Goal: Obtain resource: Download file/media

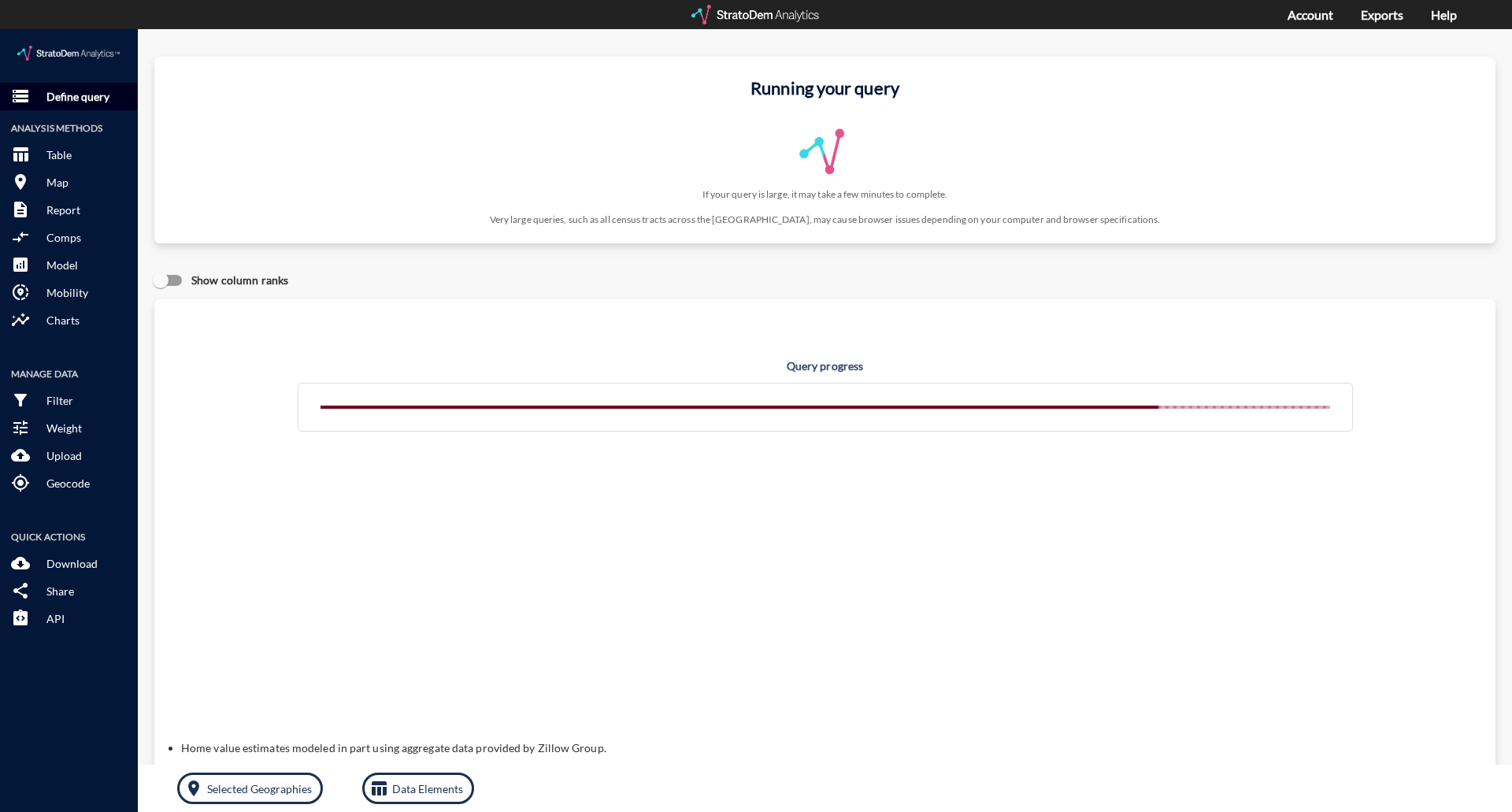
click p "Define query"
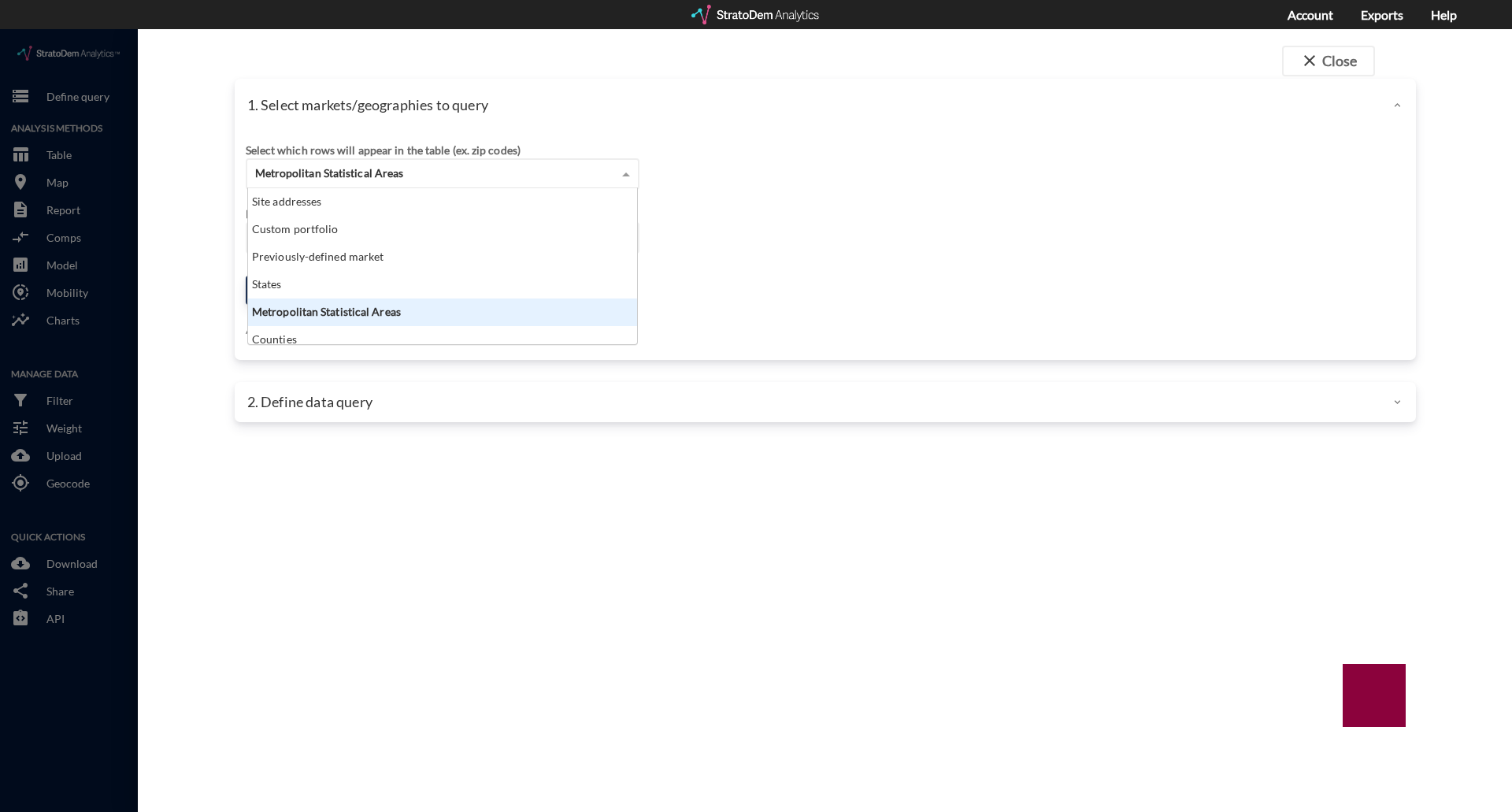
click div "Metropolitan Statistical Areas"
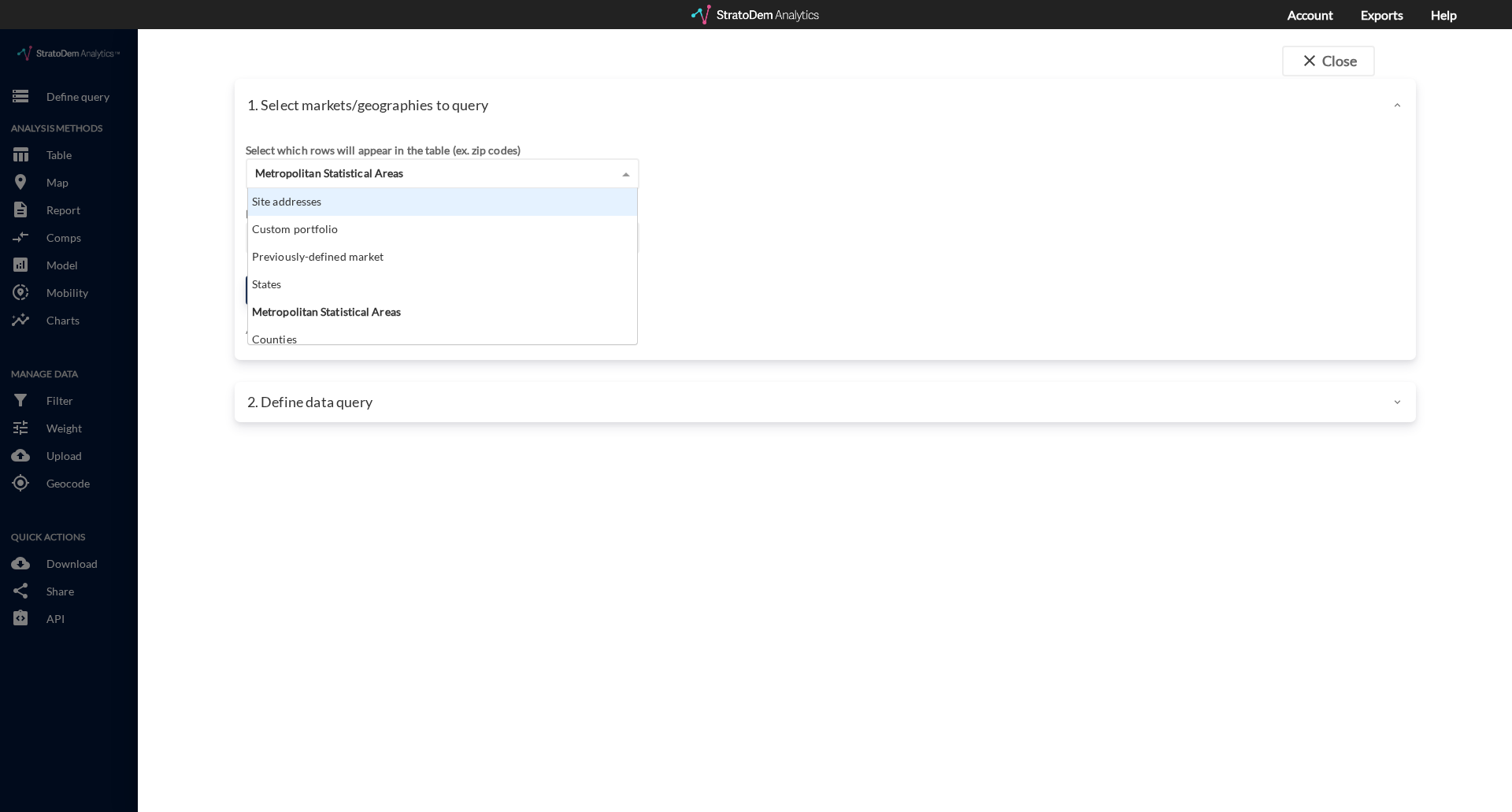
click div "Site addresses"
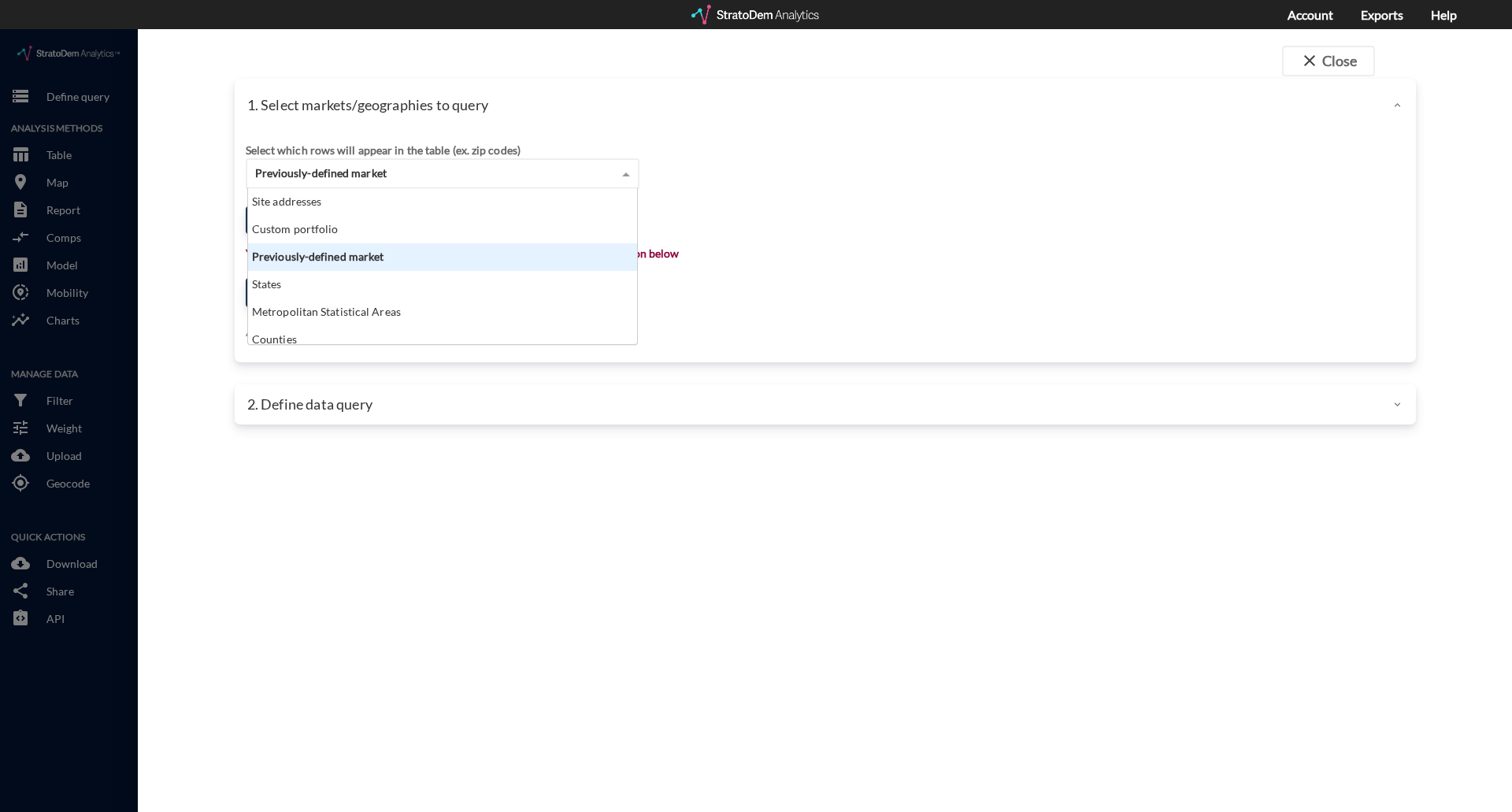
click span "Previously-defined market"
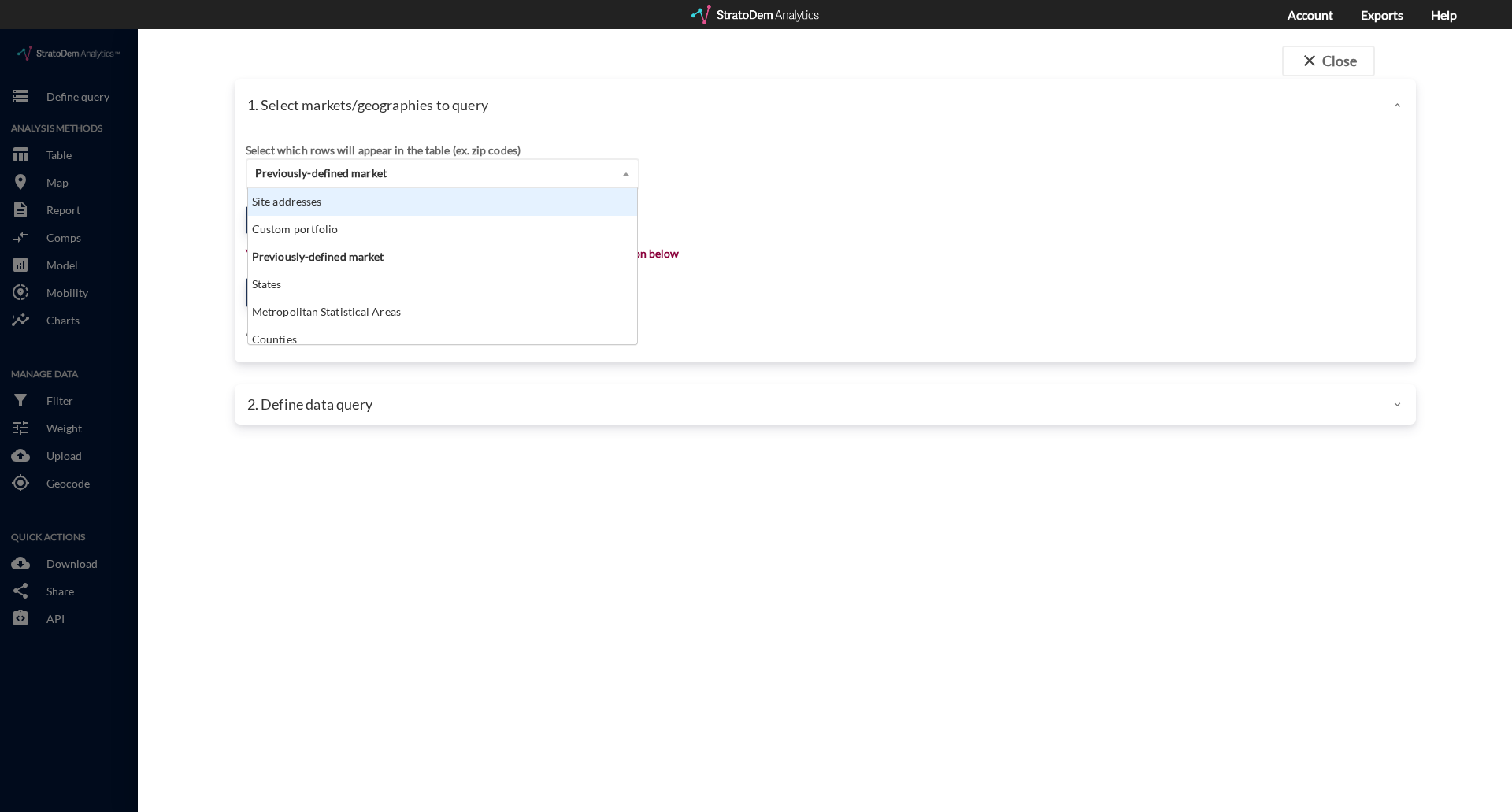
click div "Site addresses"
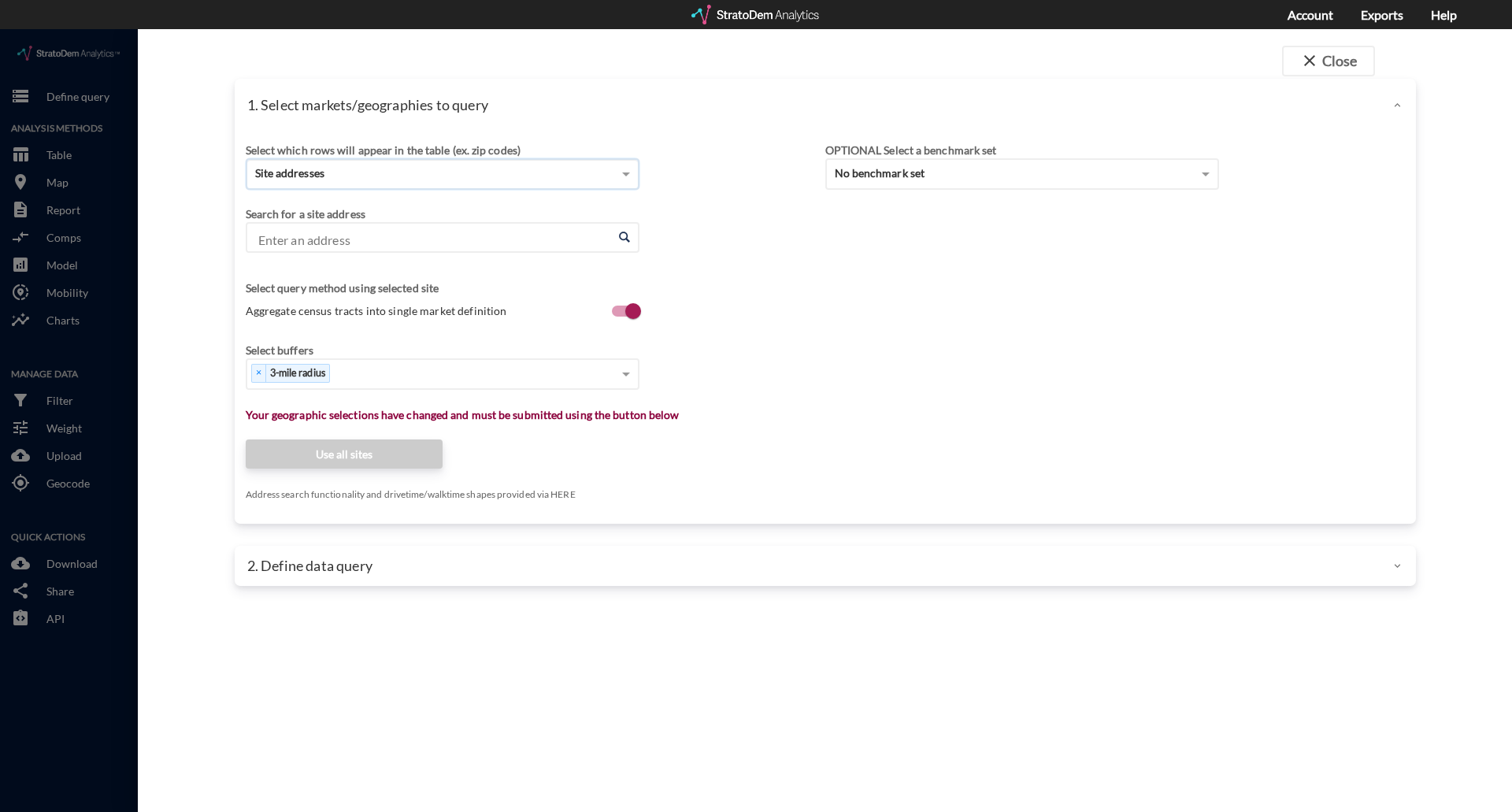
click input "Enter an address"
paste input "27762 Forbes Rd, Laguna Niguel, California"
click li "27762 Forbes Rd, Laguna Niguel, California"
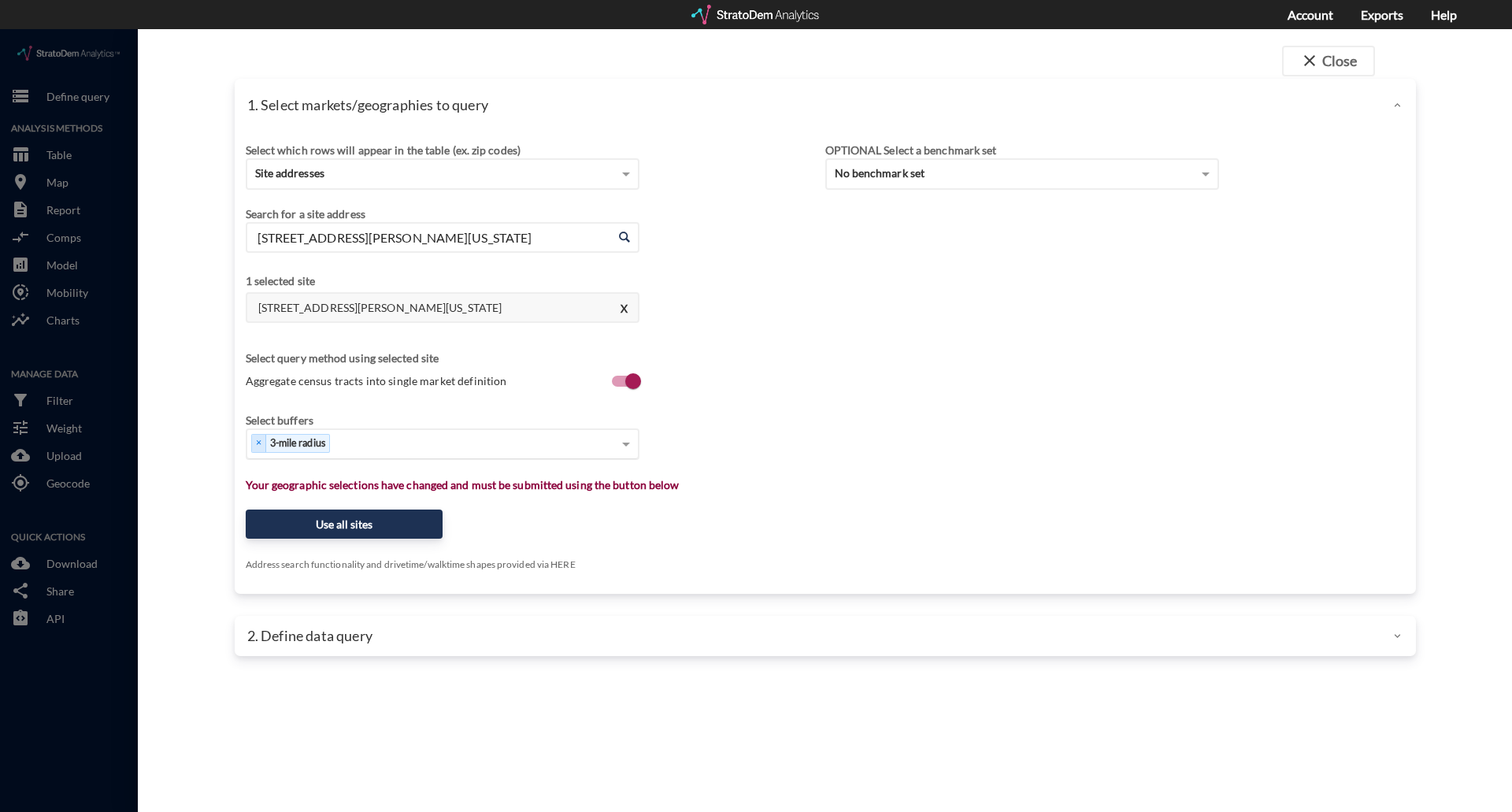
type input "27762 Forbes Rd, Laguna Niguel, California"
click div "Select..."
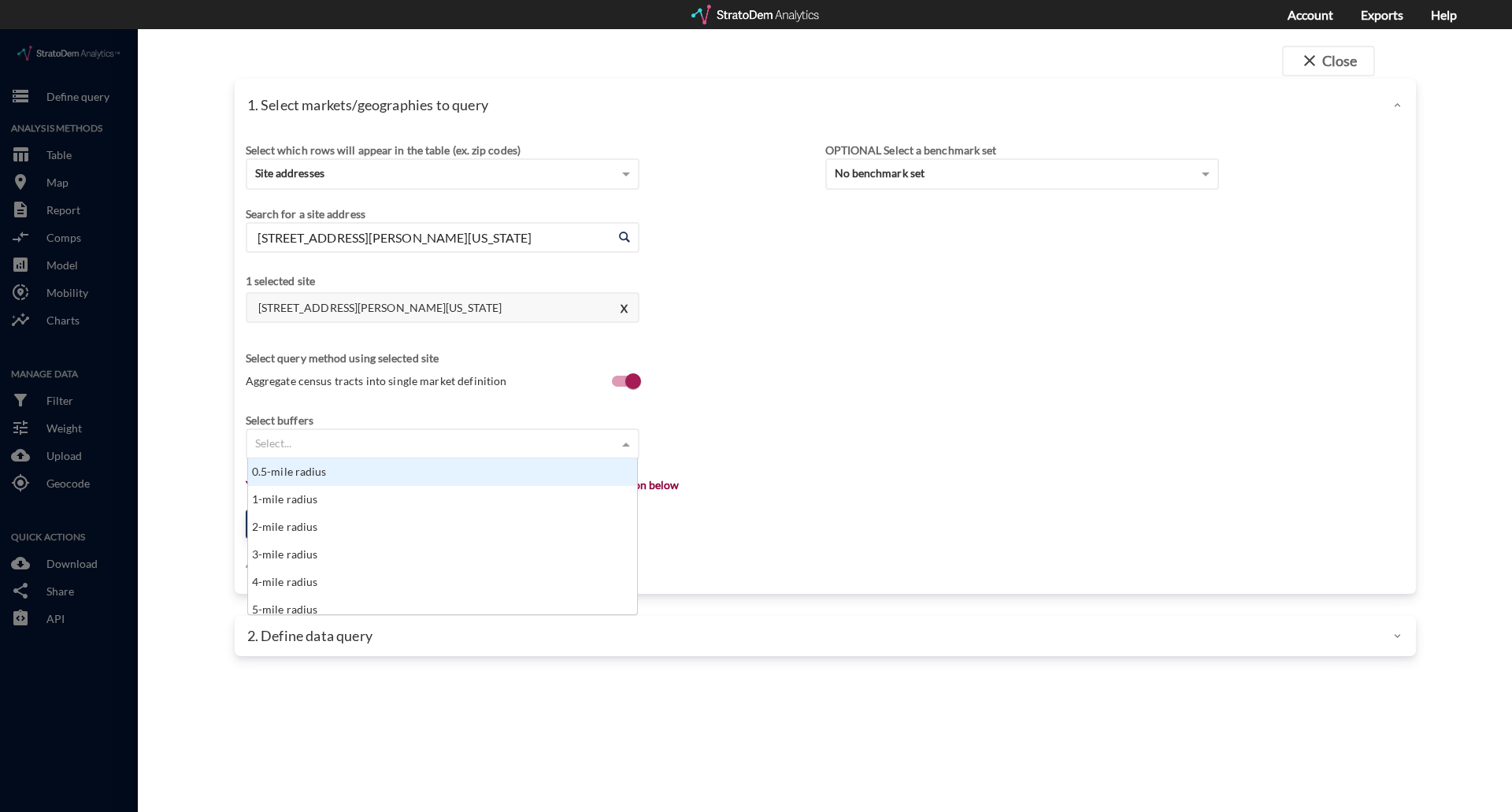
click div "Select which rows will appear in the table (ex. zip codes) Site addresses Selec…"
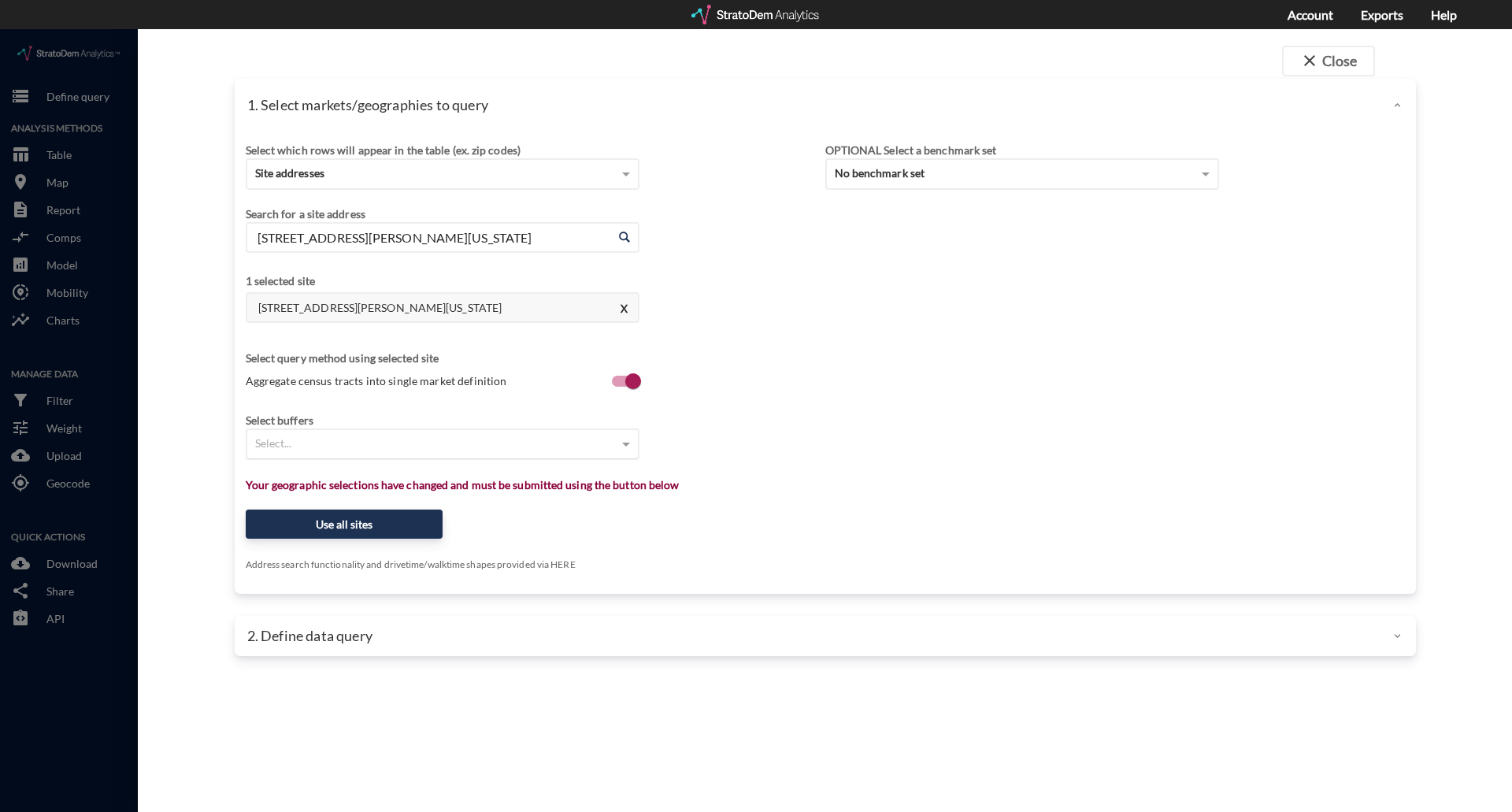
click div "Select..."
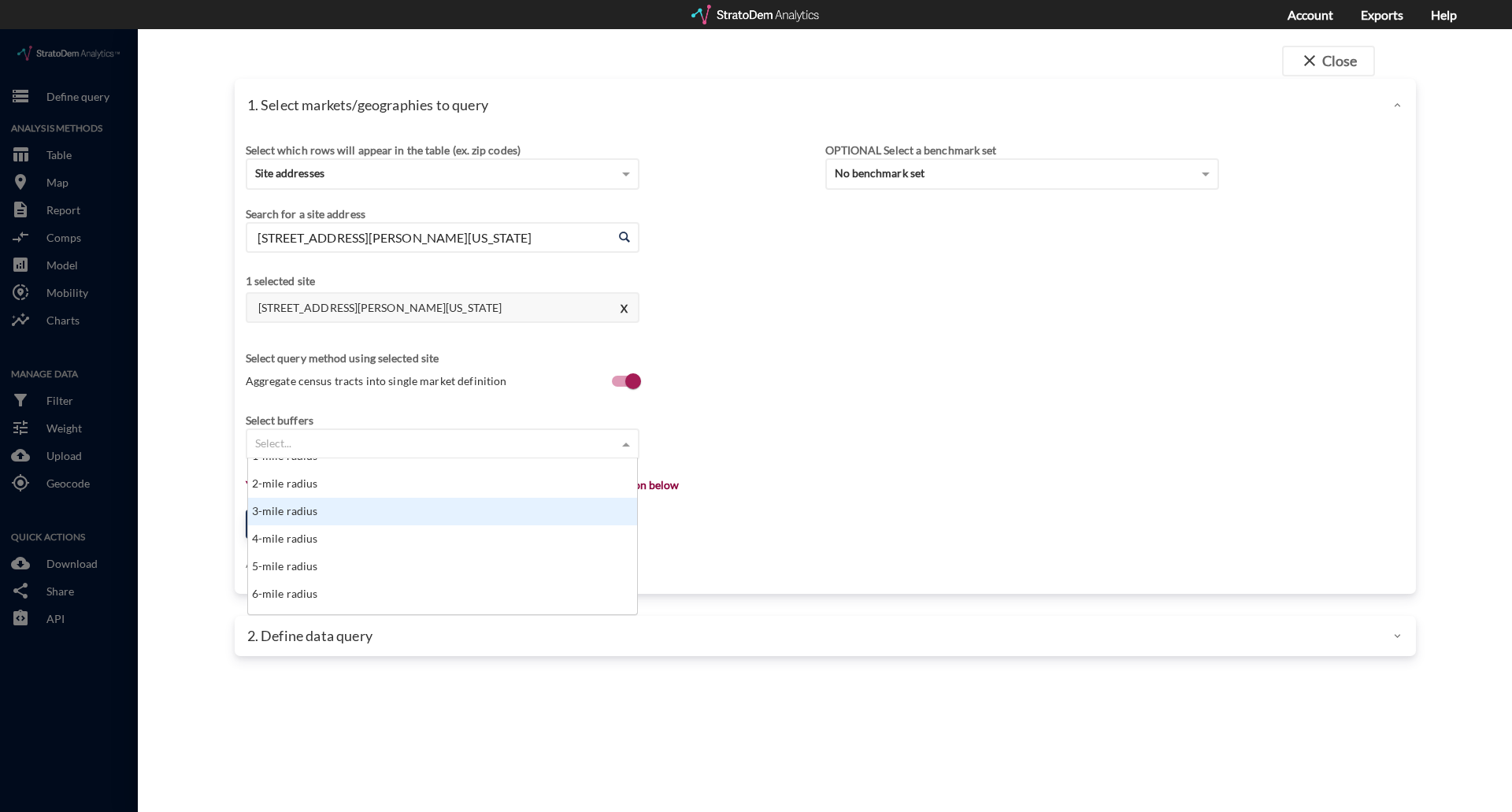
scroll to position [79, 0]
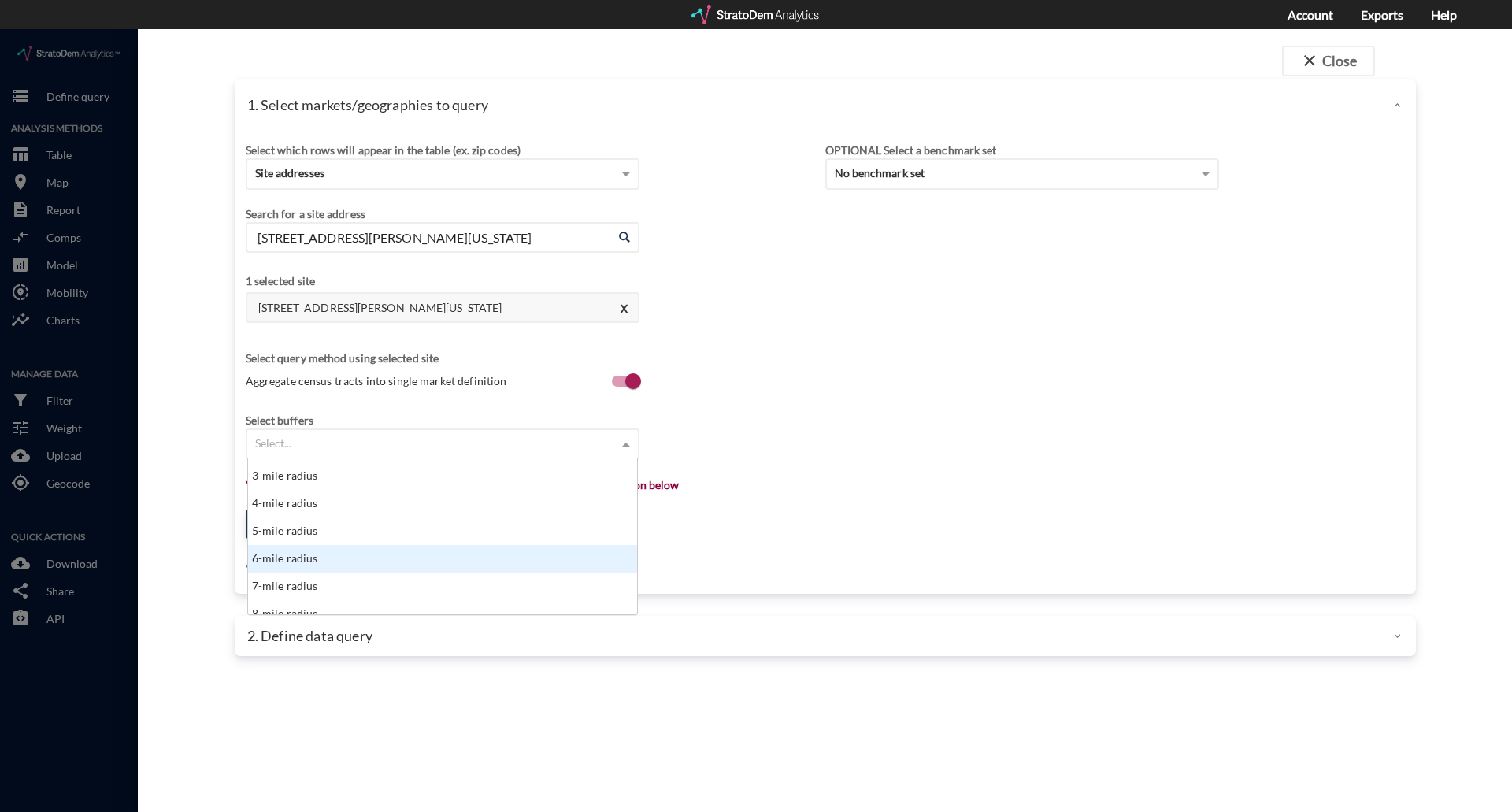
click div "6-mile radius"
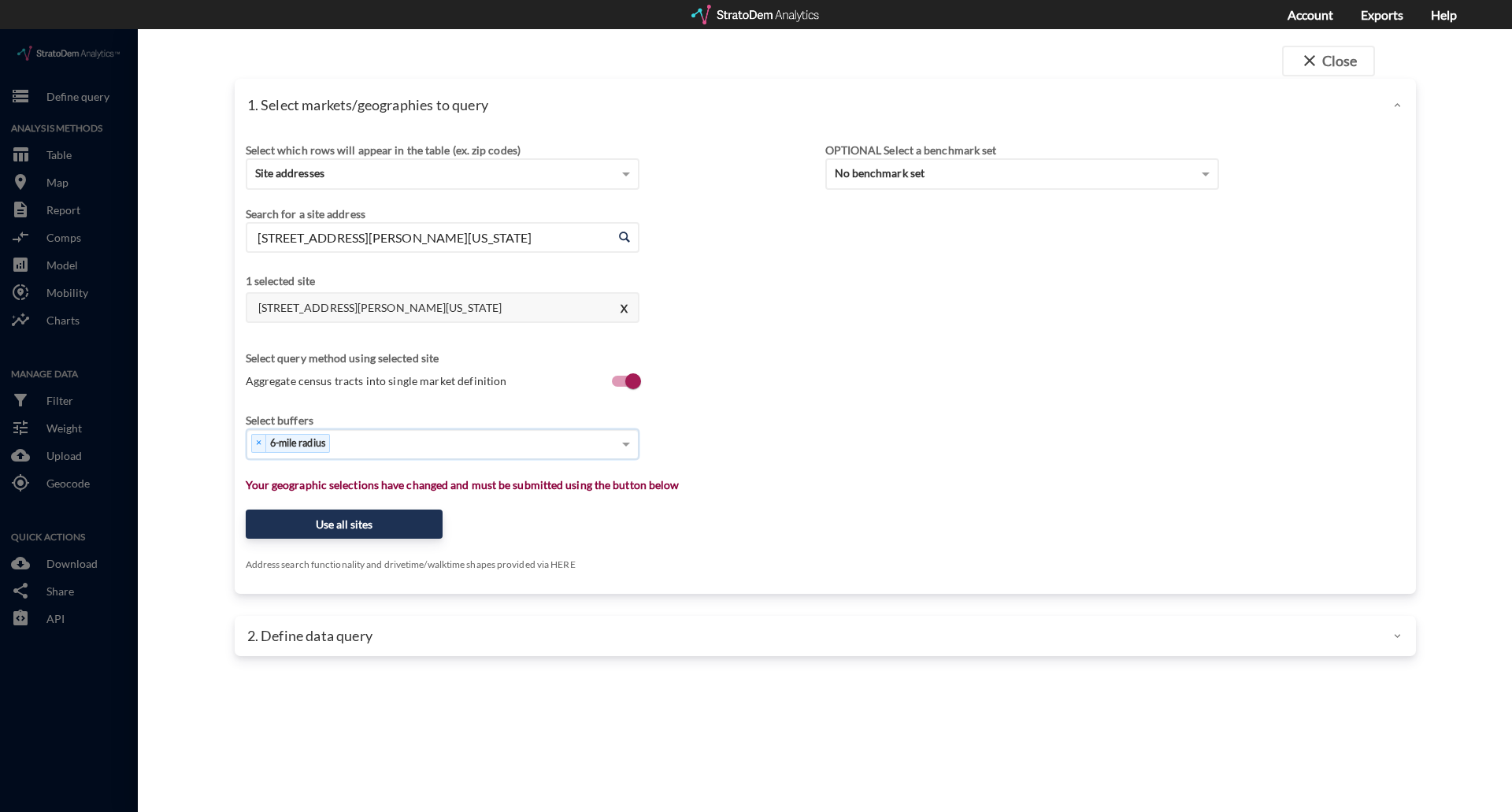
click div "× 6-mile radius"
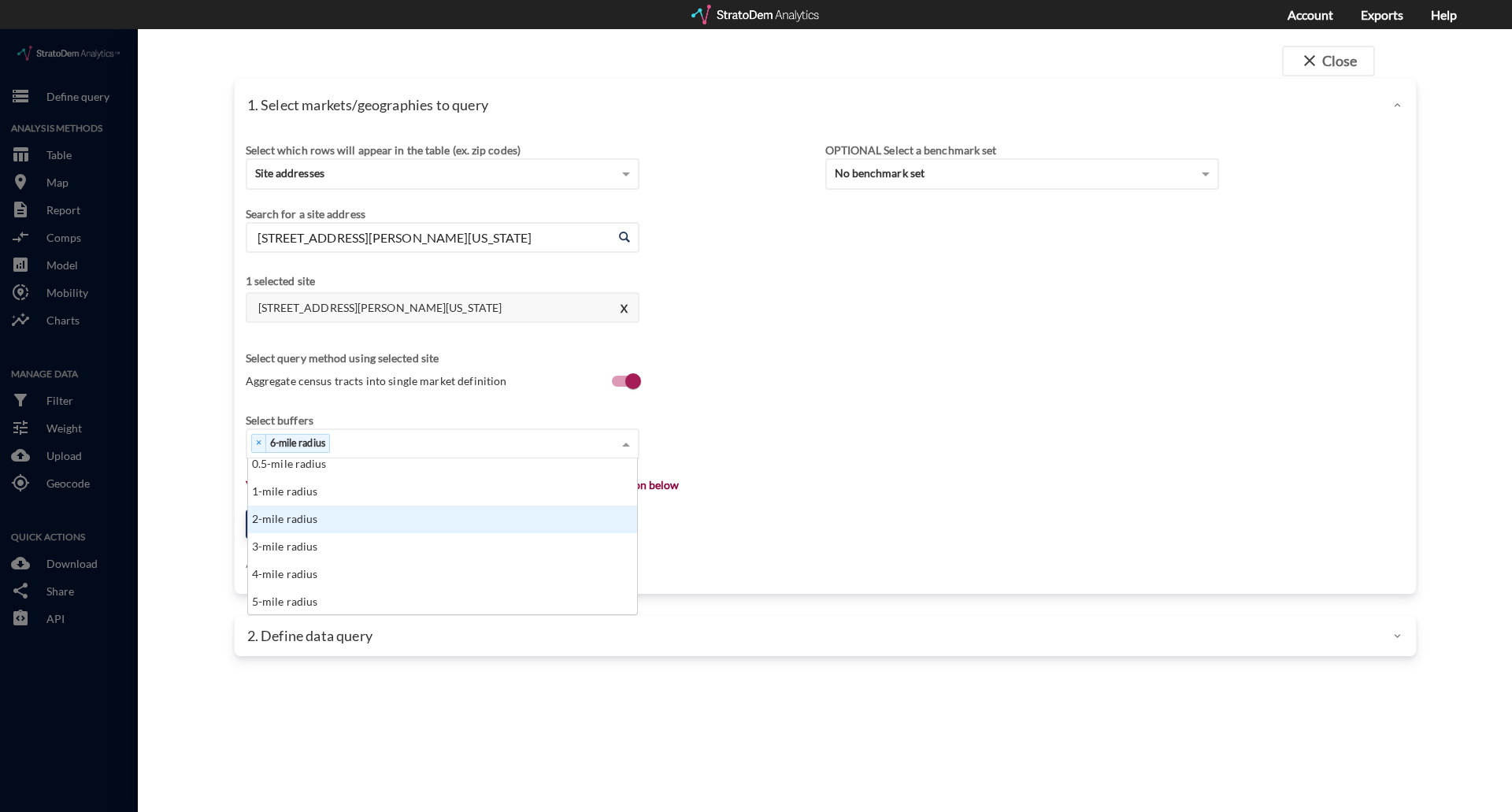
scroll to position [0, 0]
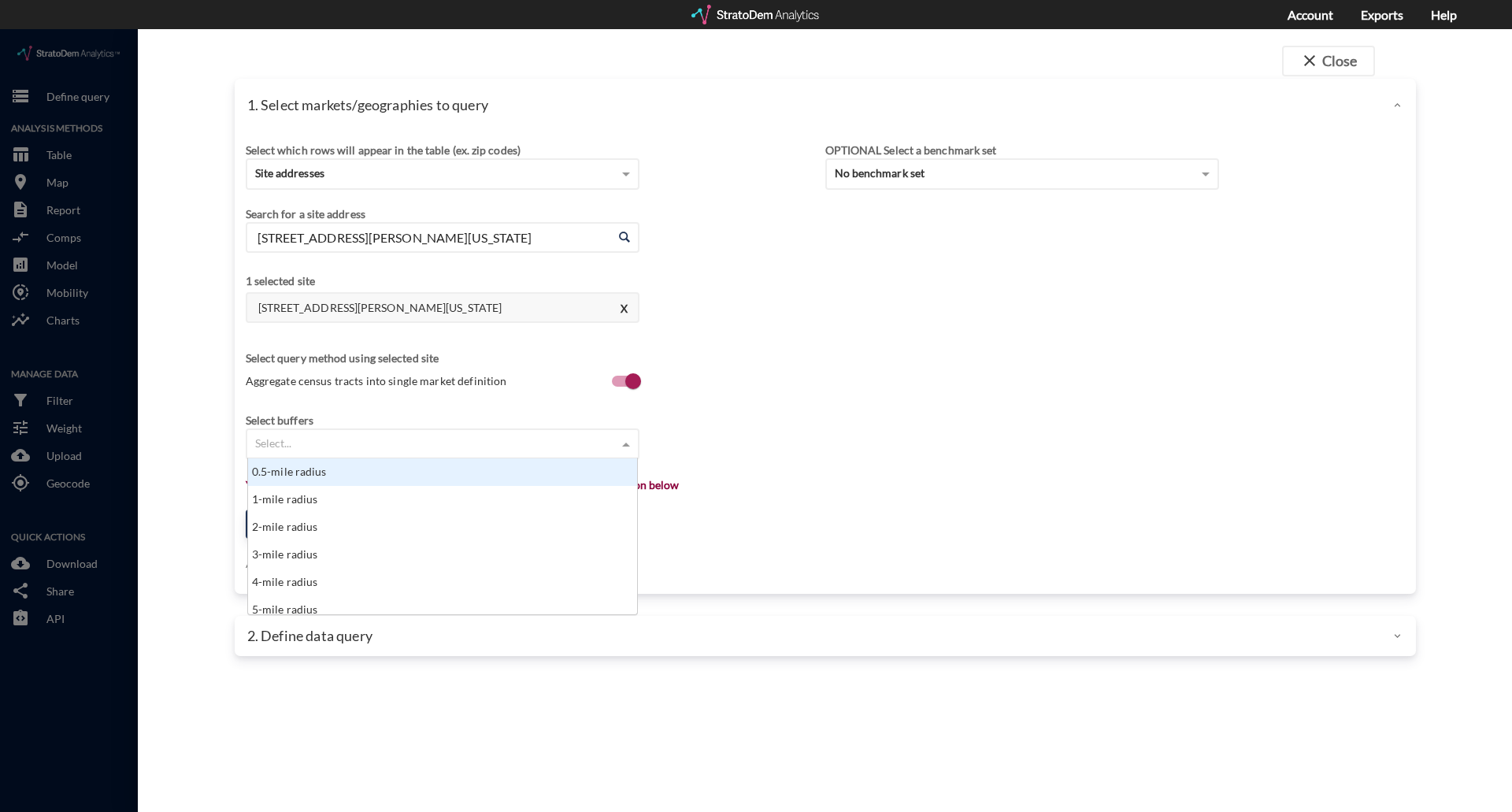
click div "Select..."
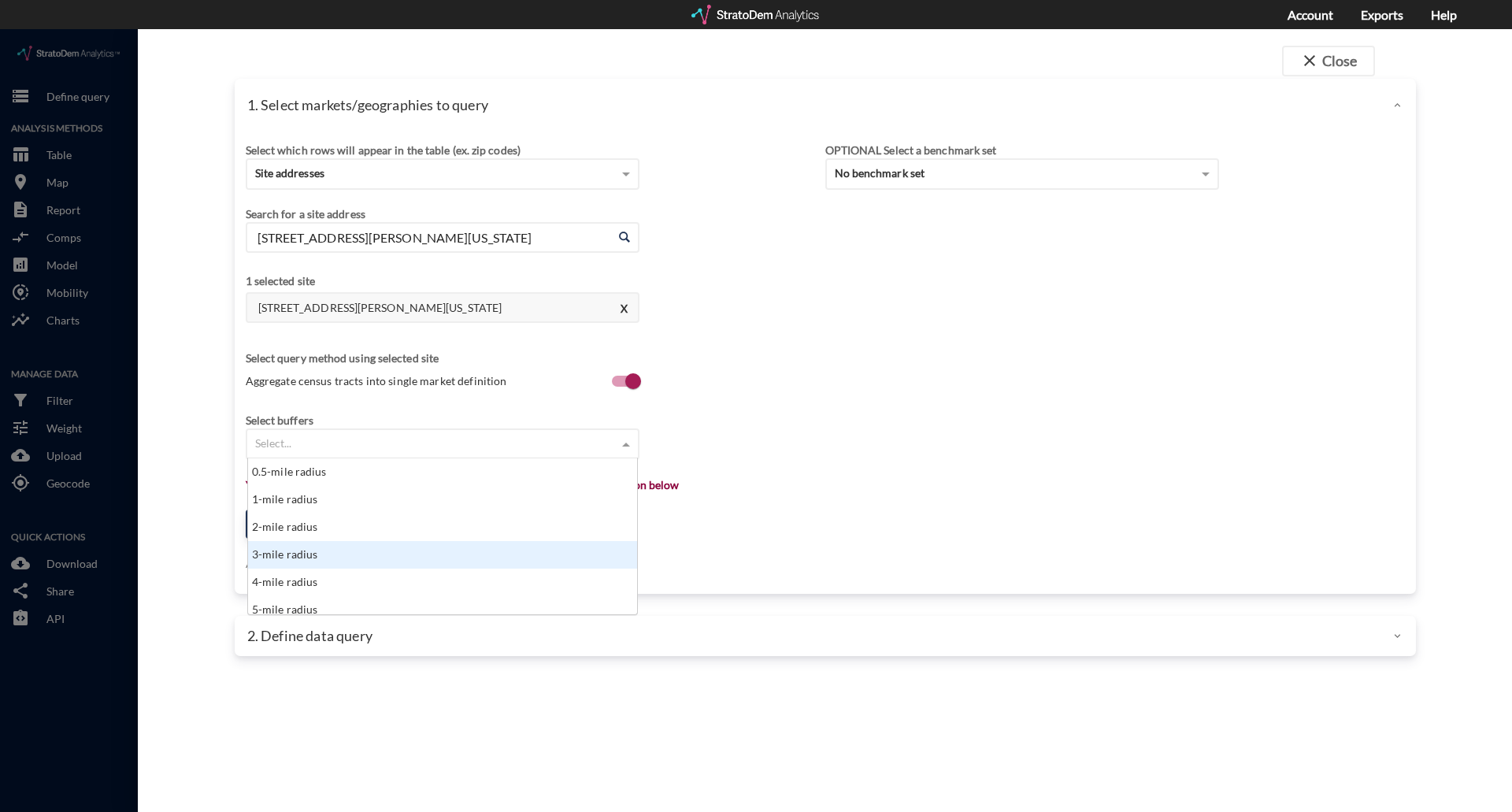
click div "3-mile radius"
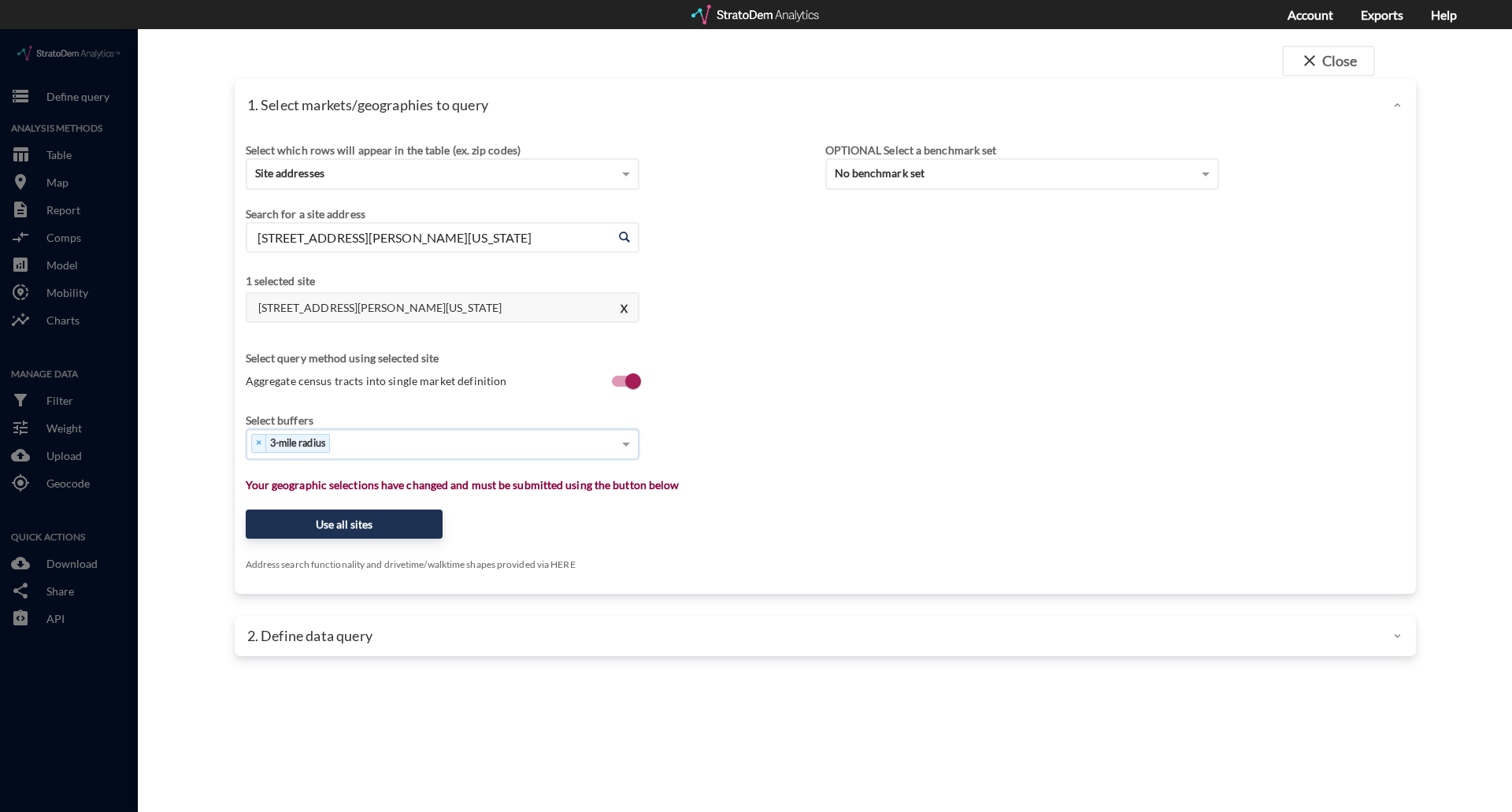
click div "× 3-mile radius"
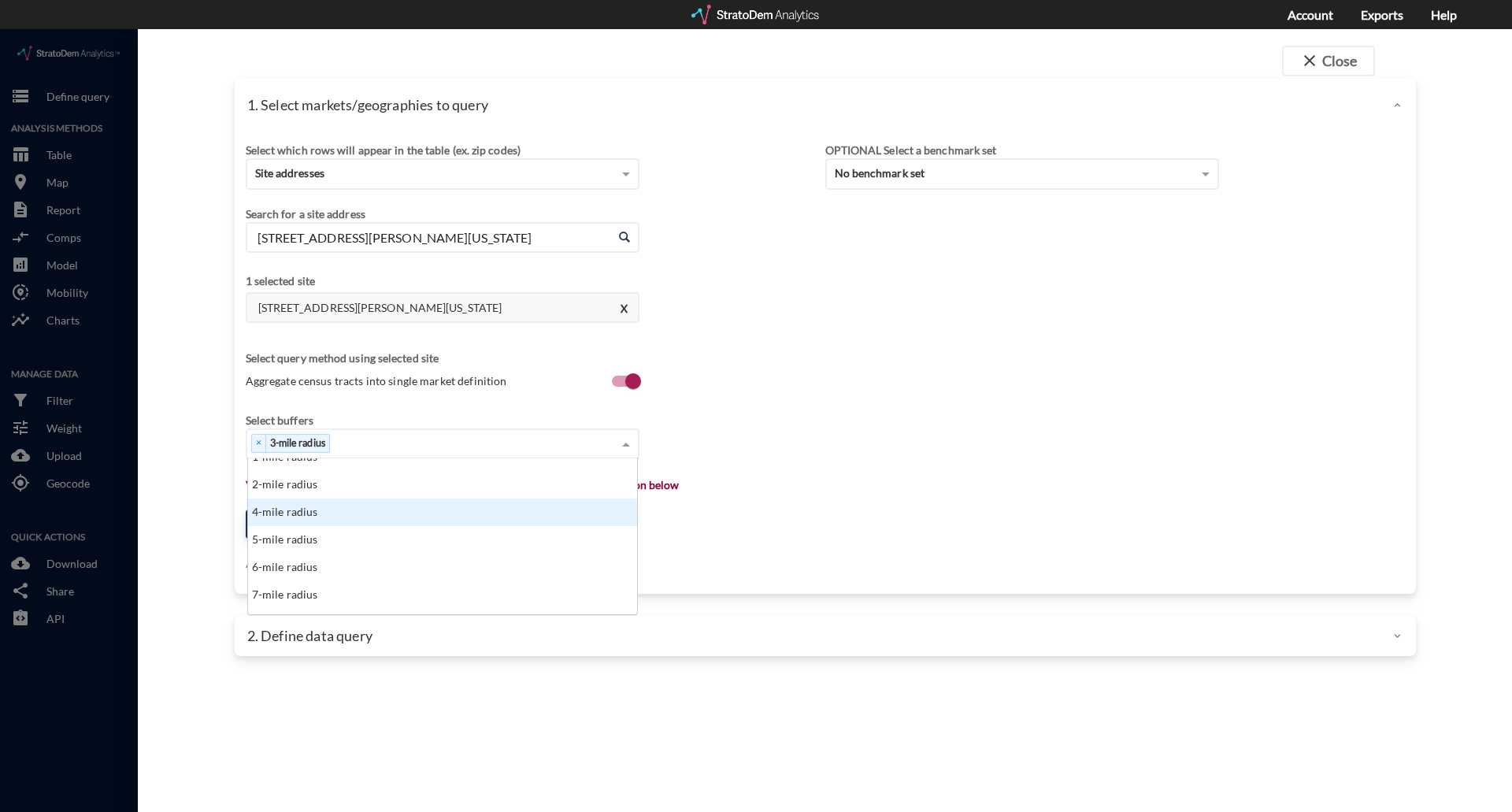
scroll to position [79, 0]
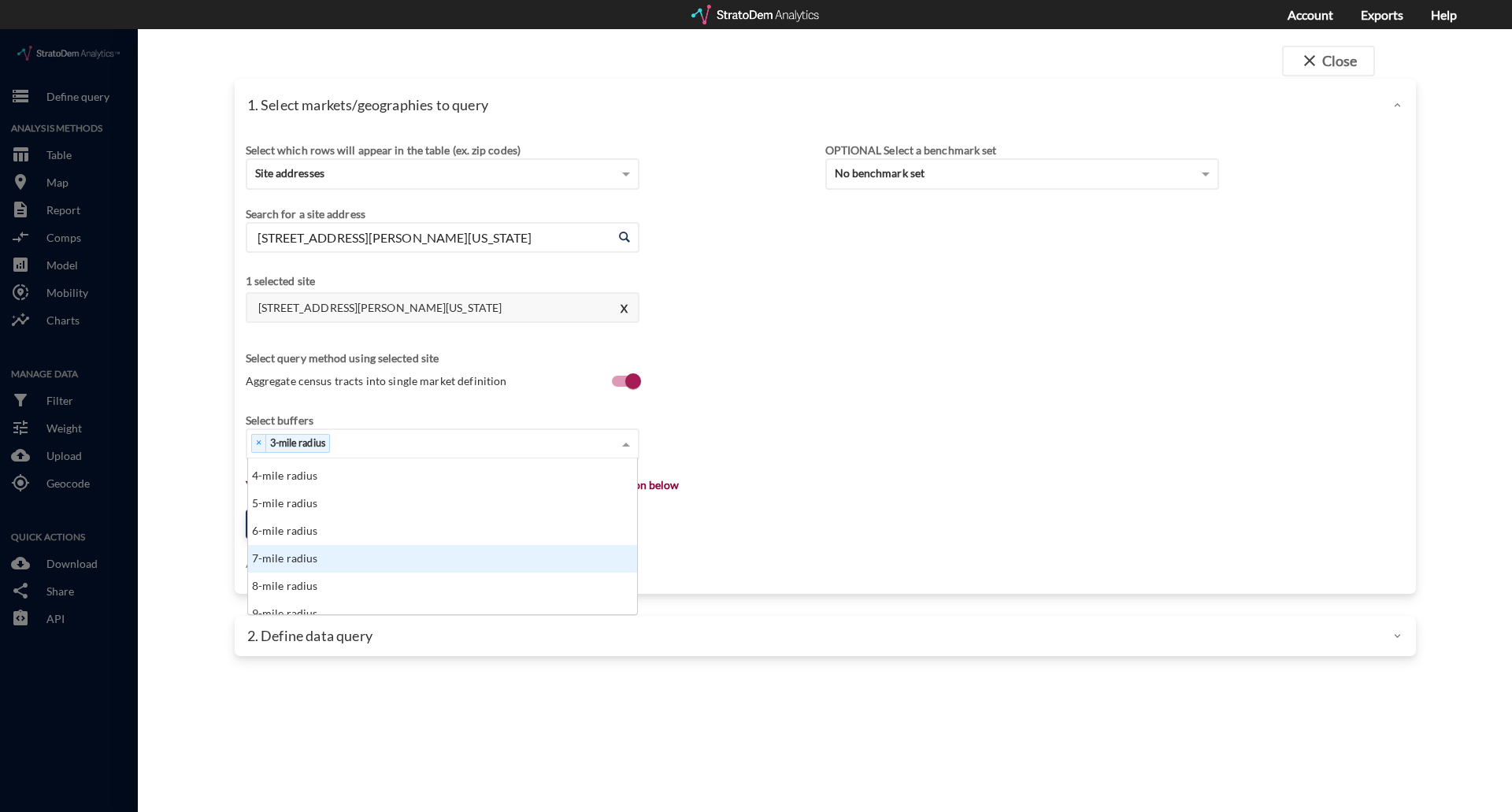
click div "7-mile radius"
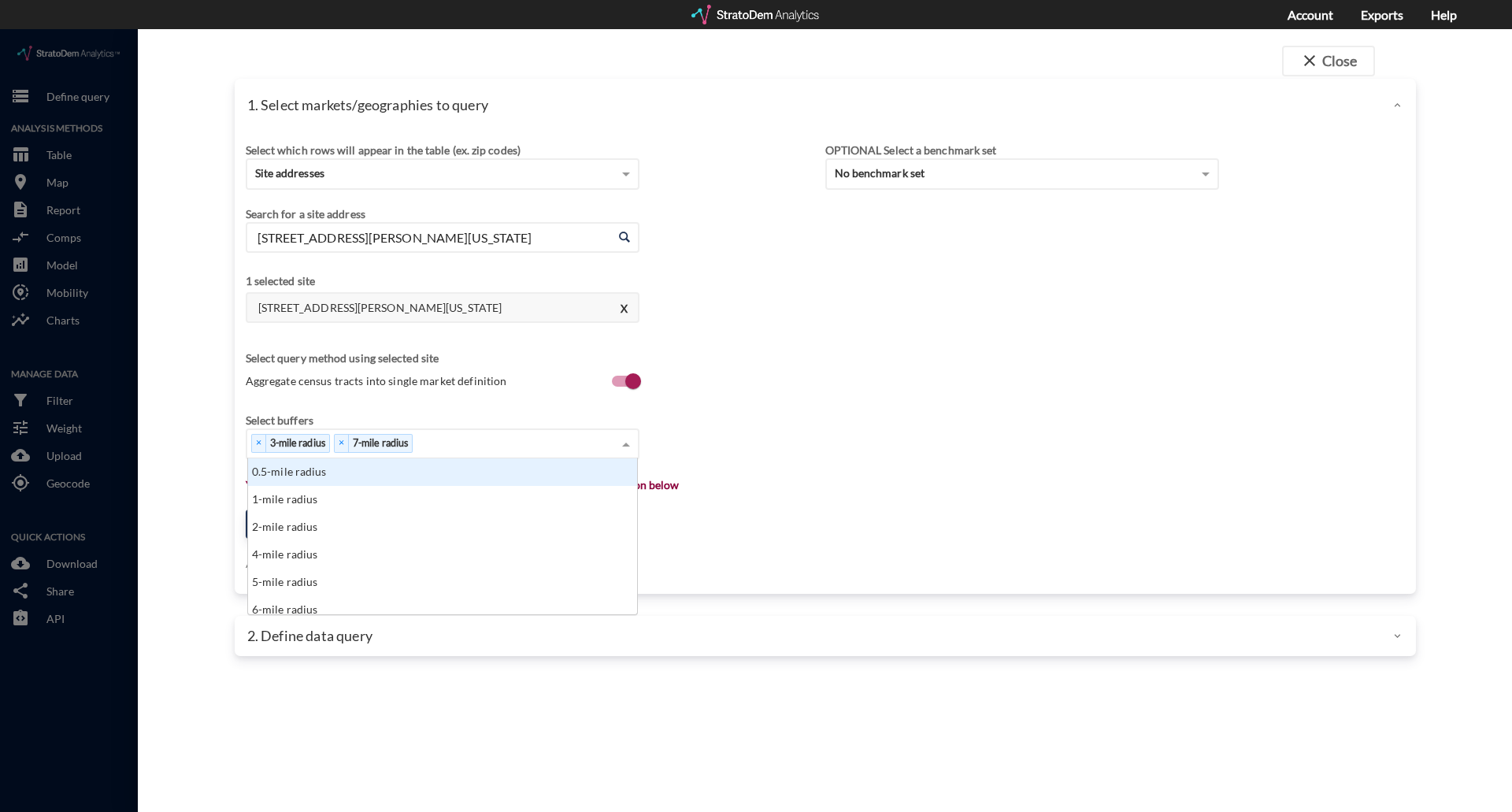
click div "× 3-mile radius × 7-mile radius"
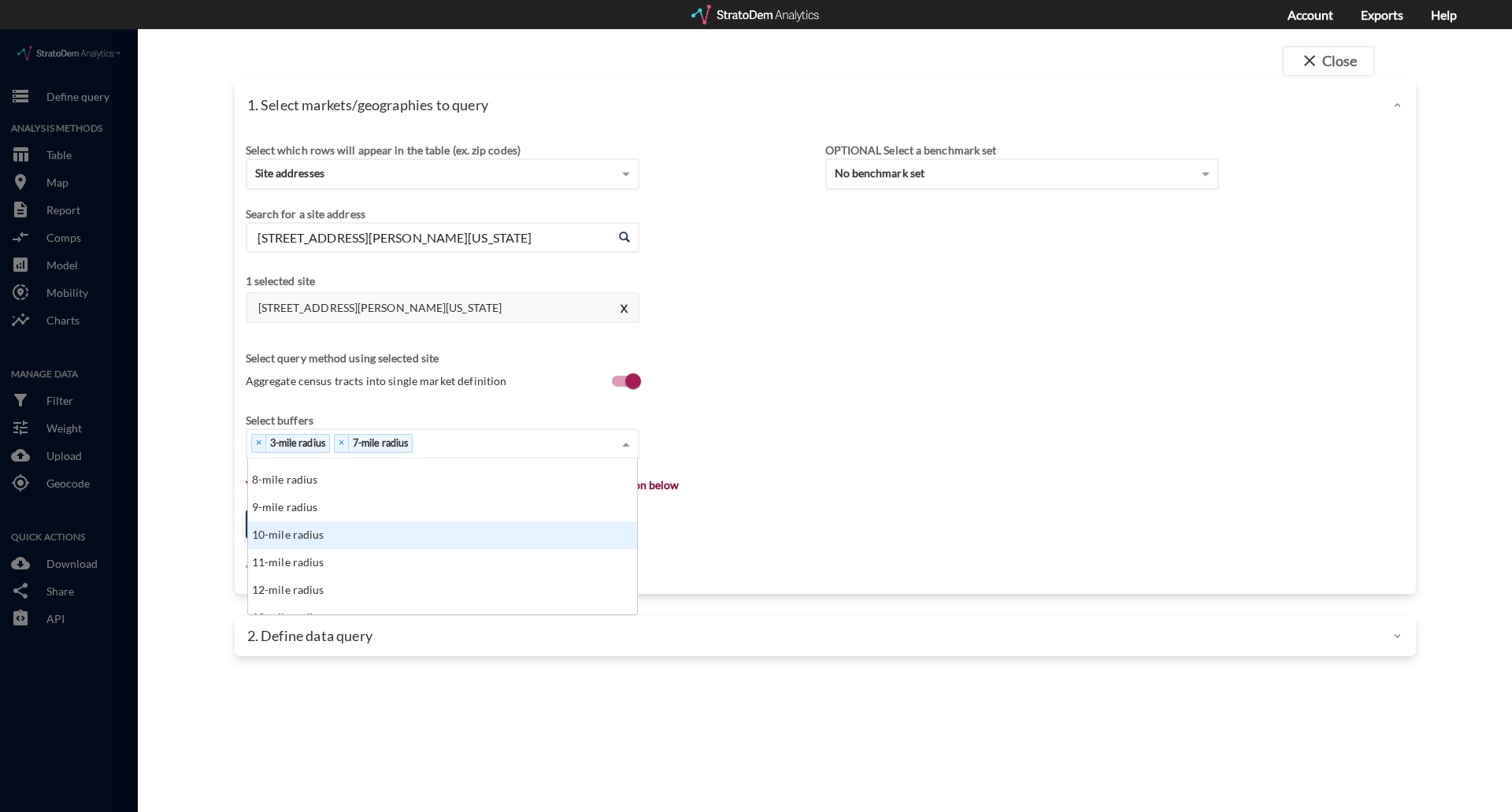
click div "10-mile radius"
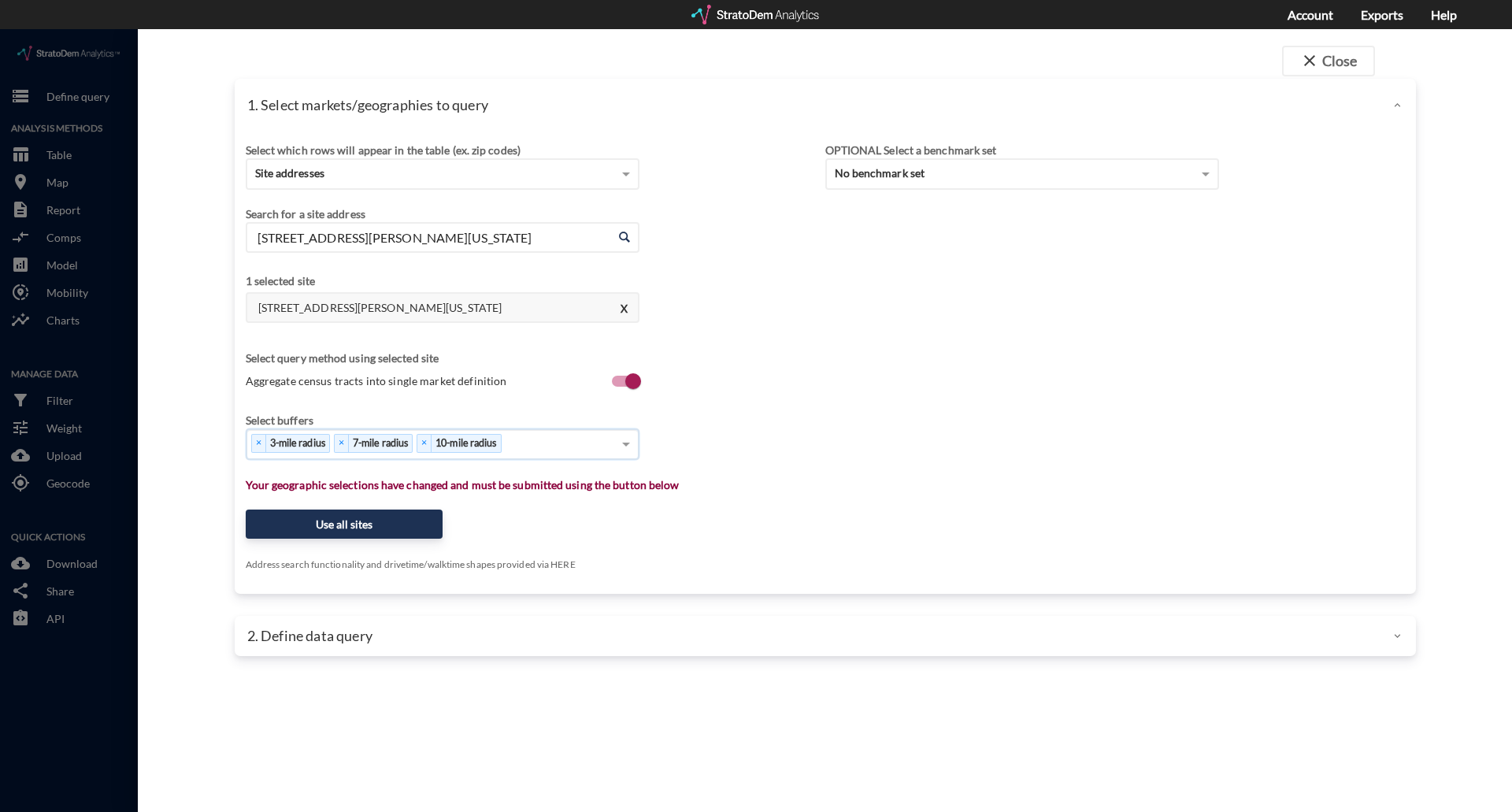
click div "× 3-mile radius × 7-mile radius × 10-mile radius"
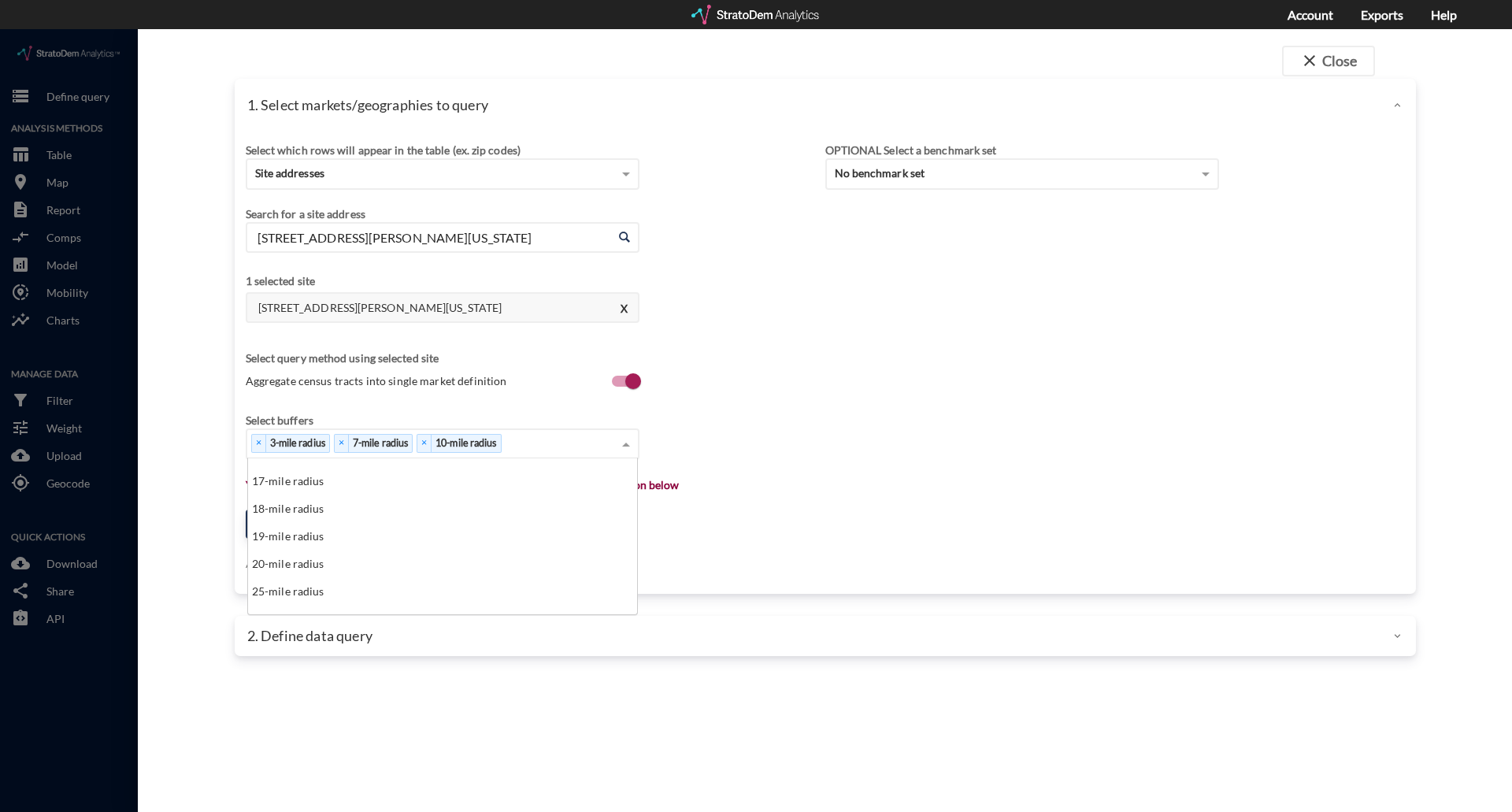
scroll to position [394, 0]
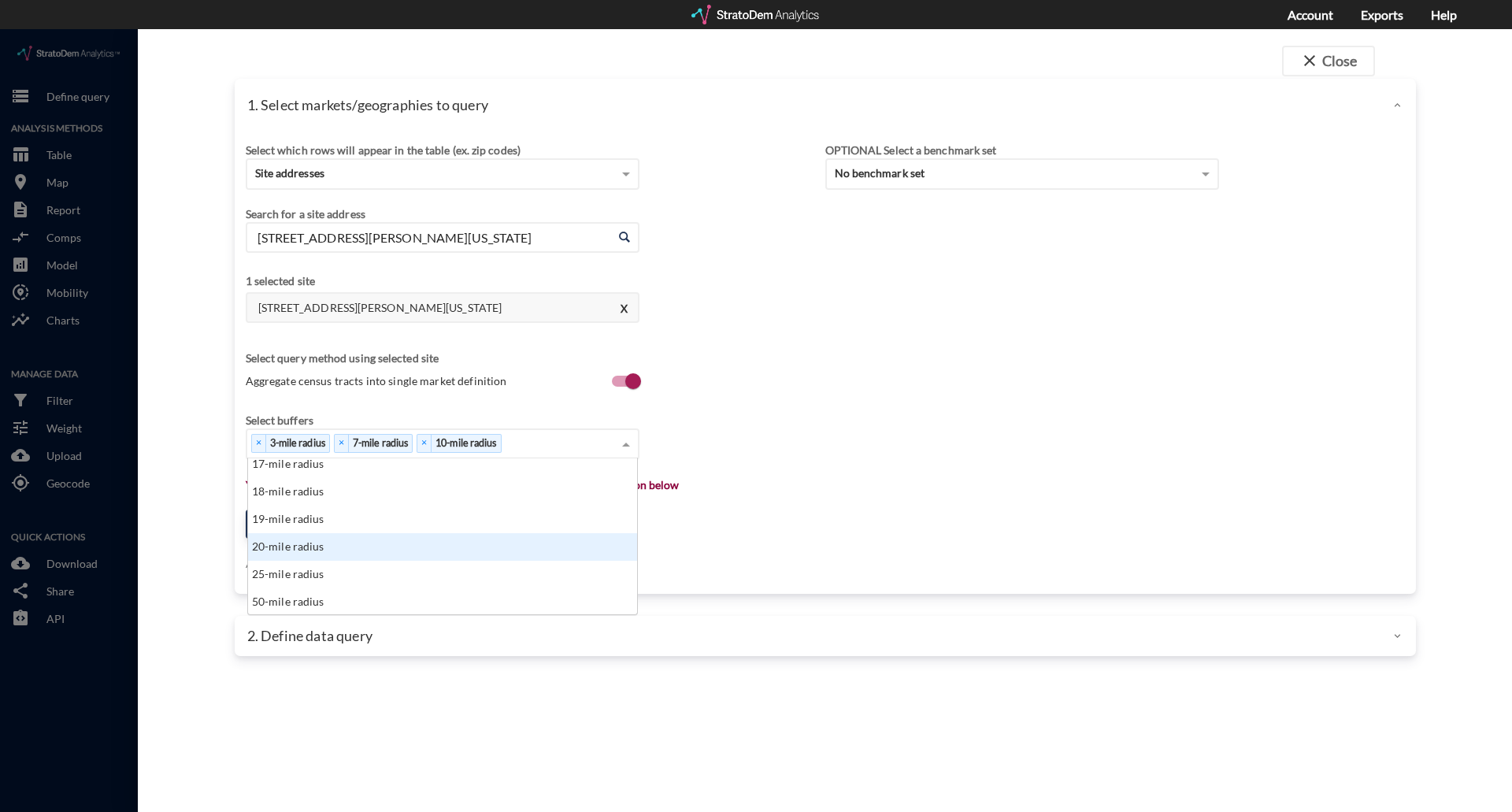
click div "20-mile radius"
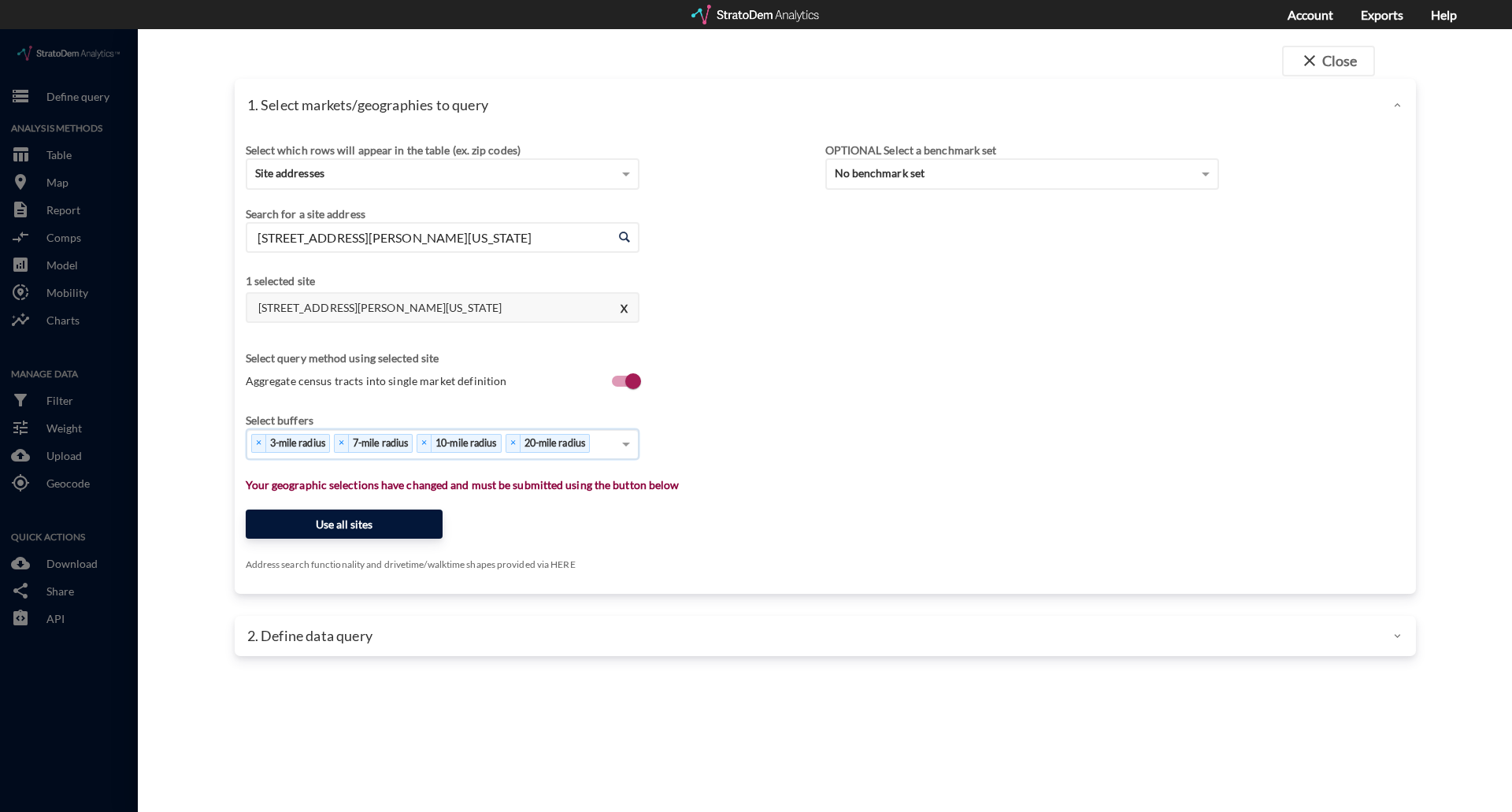
click button "Use all sites"
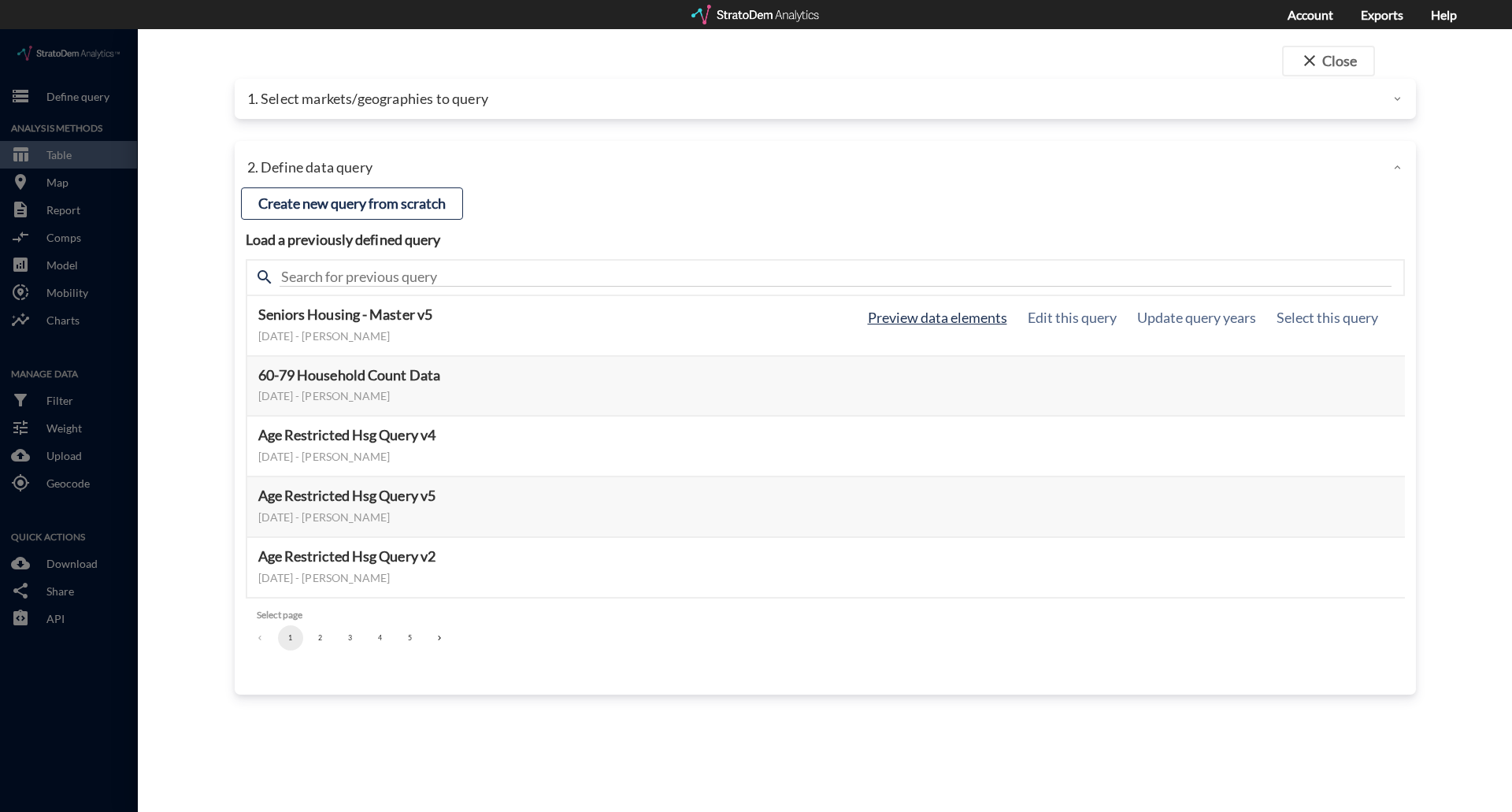
click button "Preview data elements"
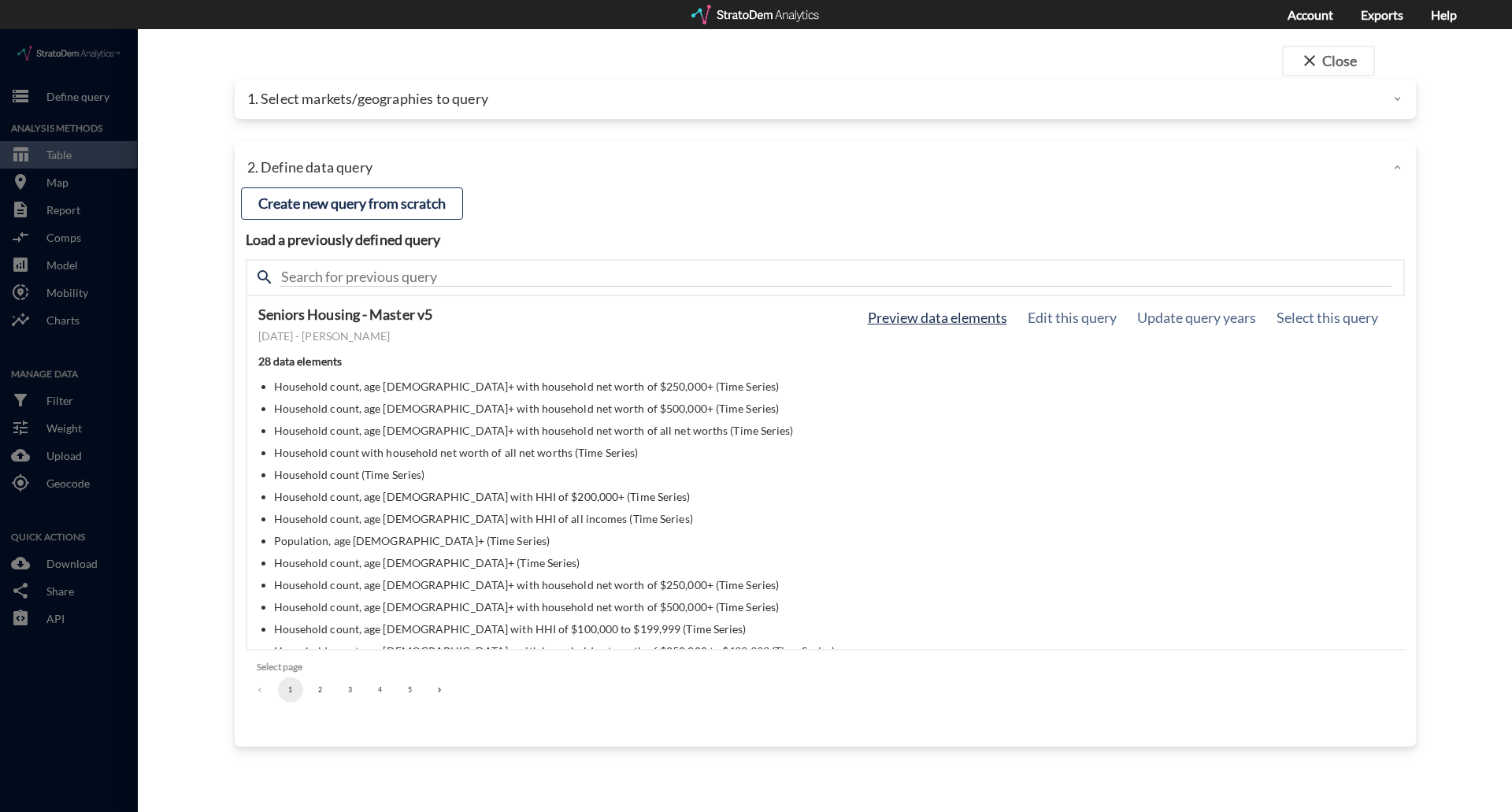
click button "Preview data elements"
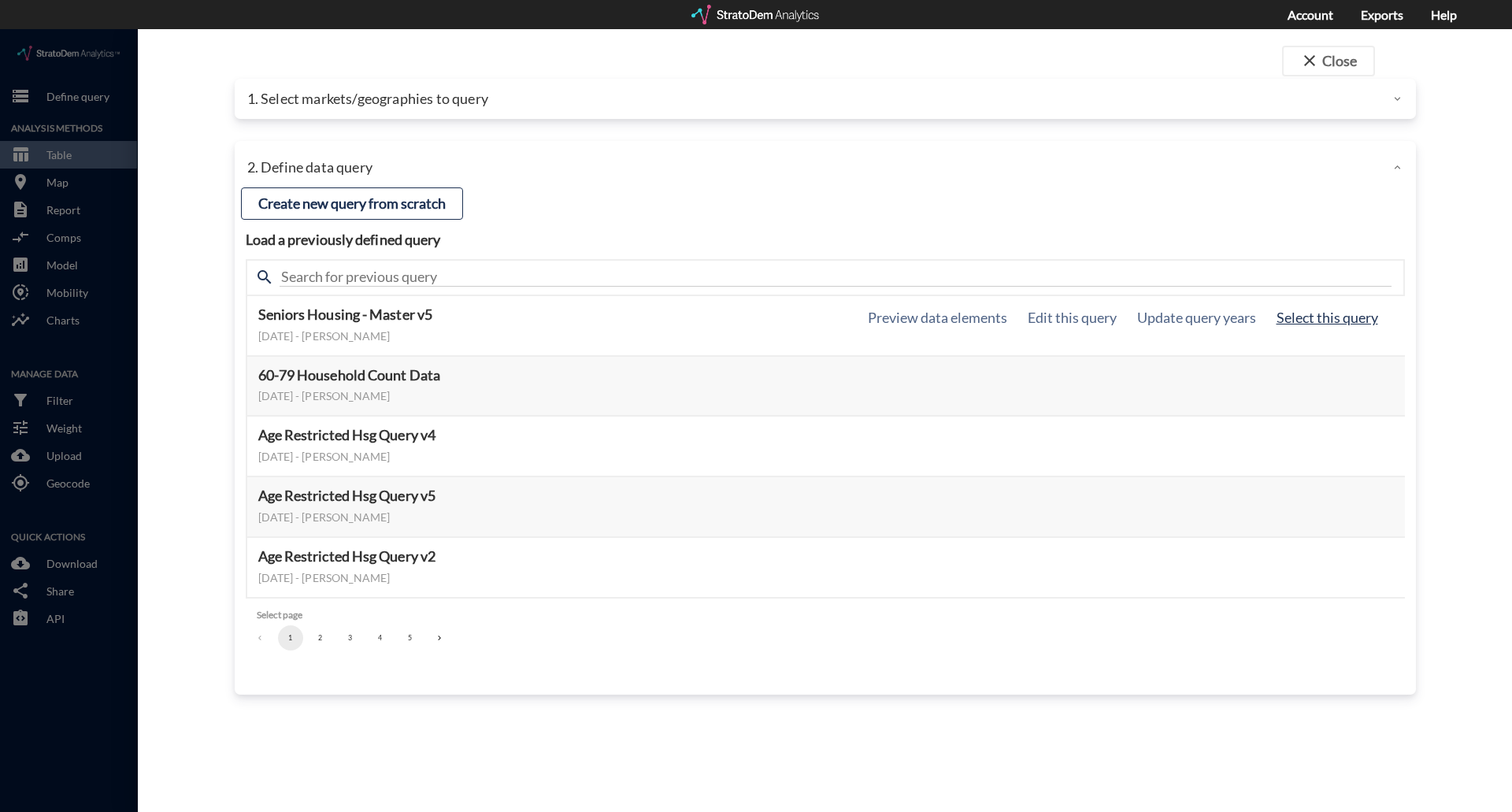
click button "Select this query"
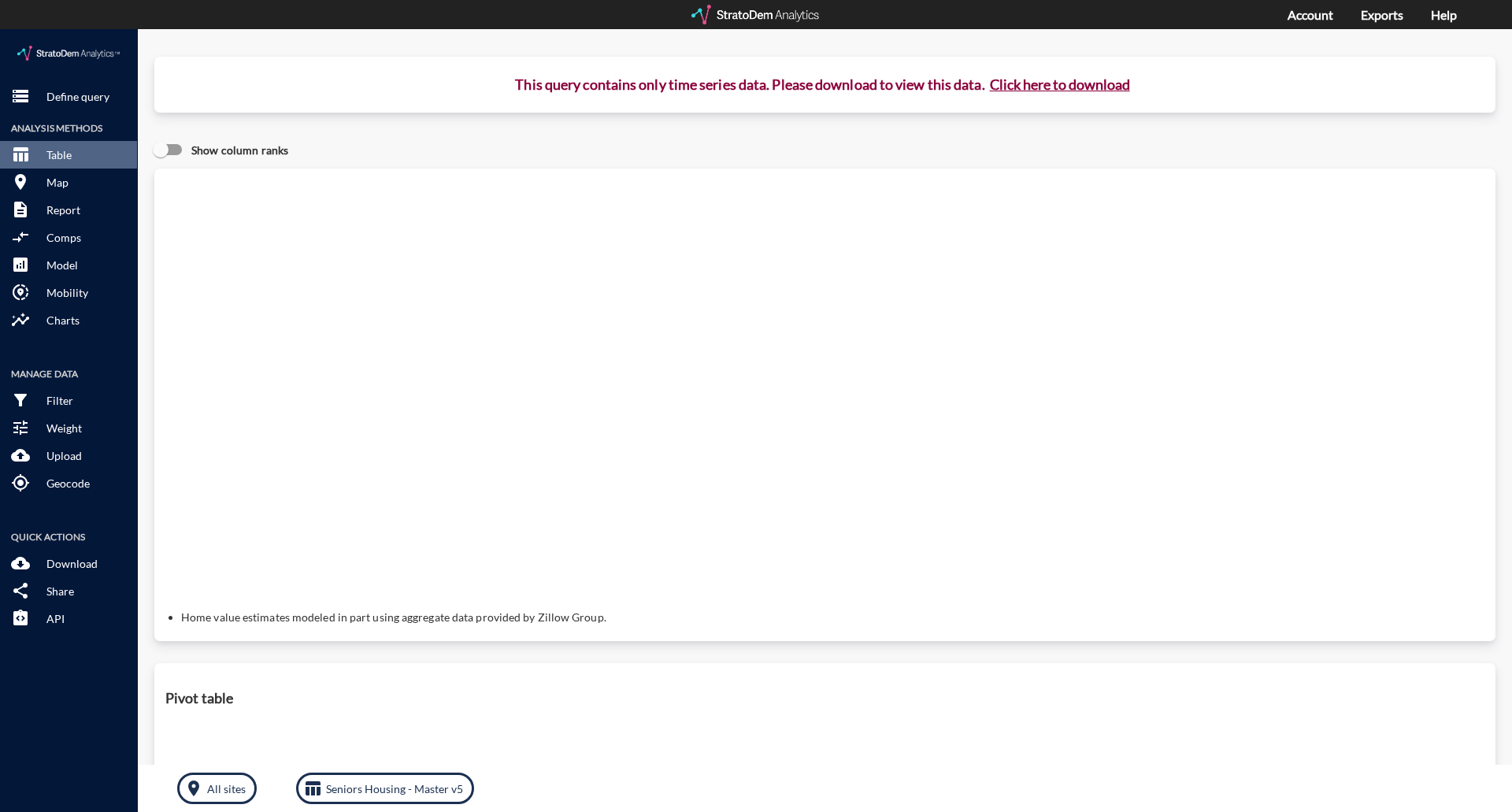
click button "Click here to download"
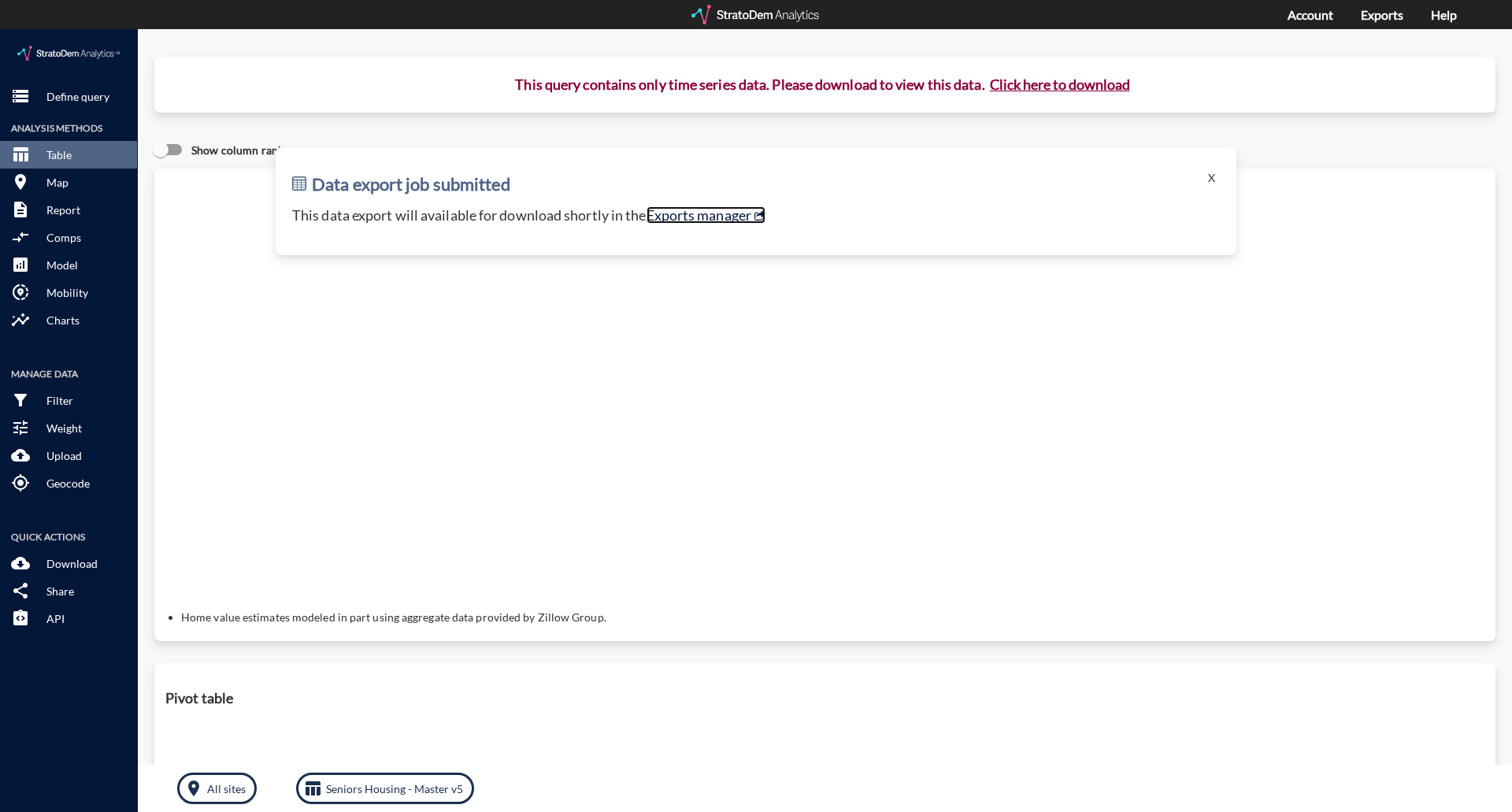
click link "Exports manager"
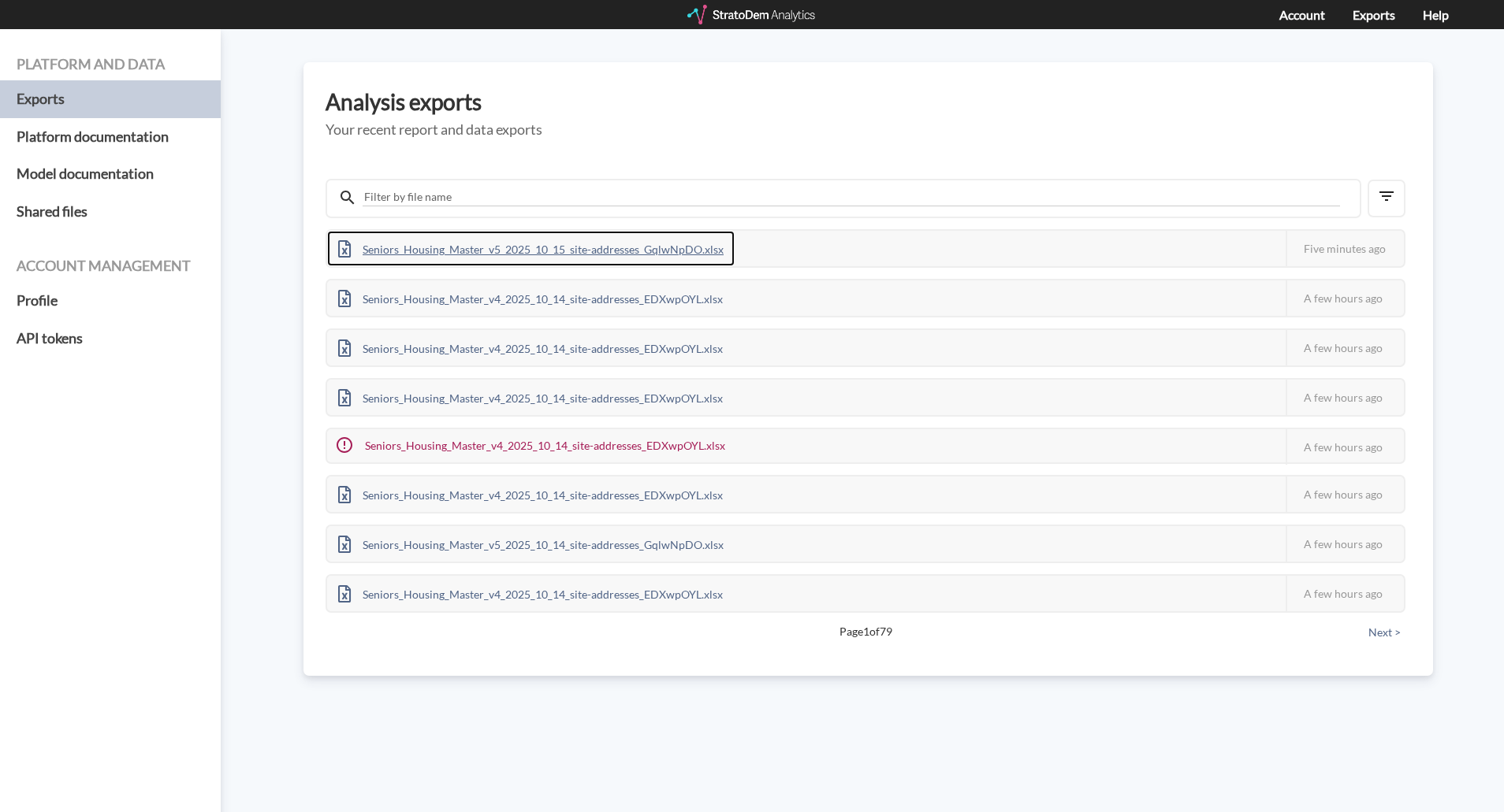
click at [646, 242] on div "Seniors_Housing_Master_v5_2025_10_15_site-addresses_GqlwNpDO.xlsx" at bounding box center [530, 248] width 408 height 35
